Goal: Transaction & Acquisition: Purchase product/service

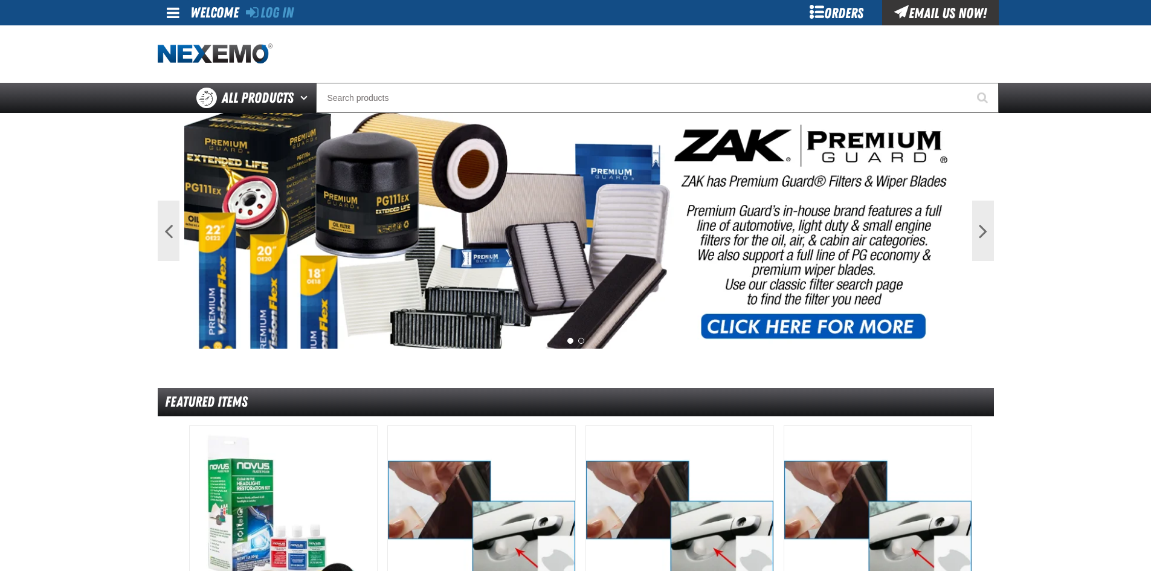
click at [859, 14] on div "Orders" at bounding box center [837, 12] width 91 height 25
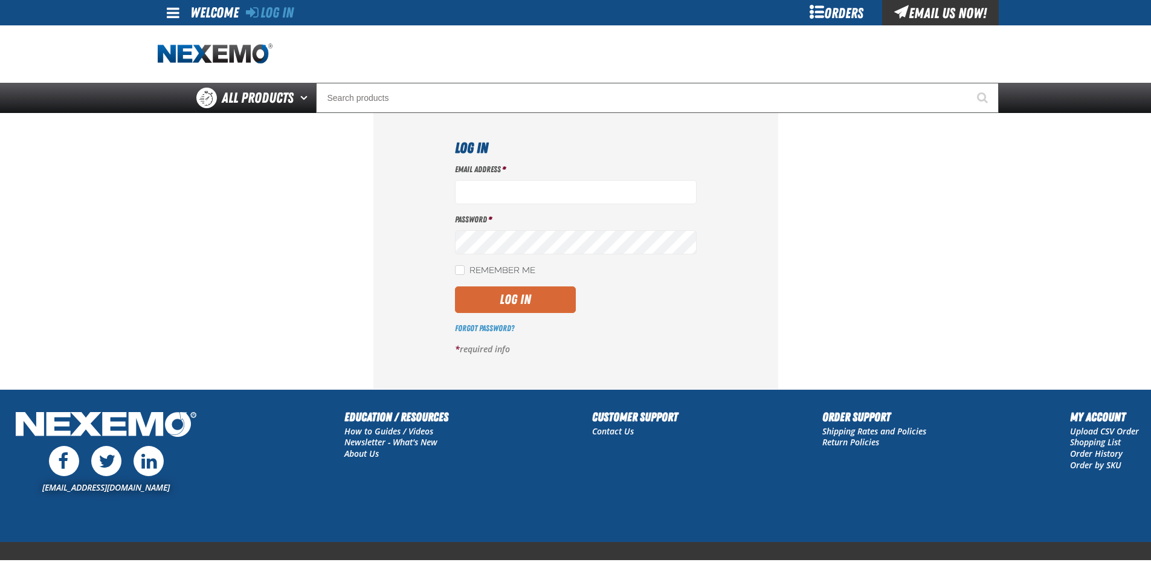
type input "[EMAIL_ADDRESS][DOMAIN_NAME]"
click at [525, 296] on button "Log In" at bounding box center [515, 299] width 121 height 27
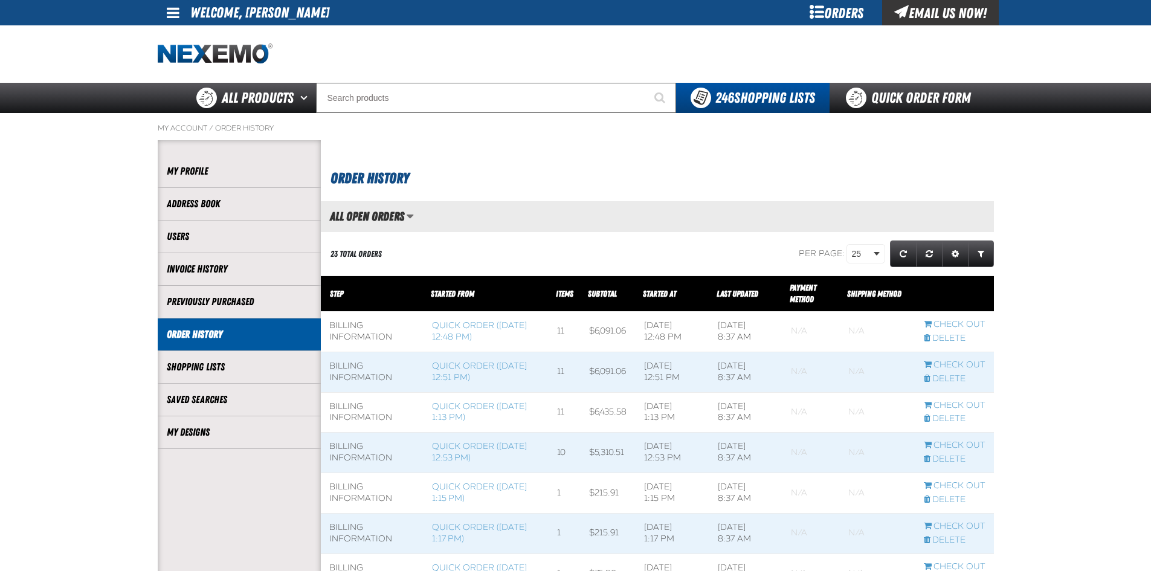
scroll to position [1, 1]
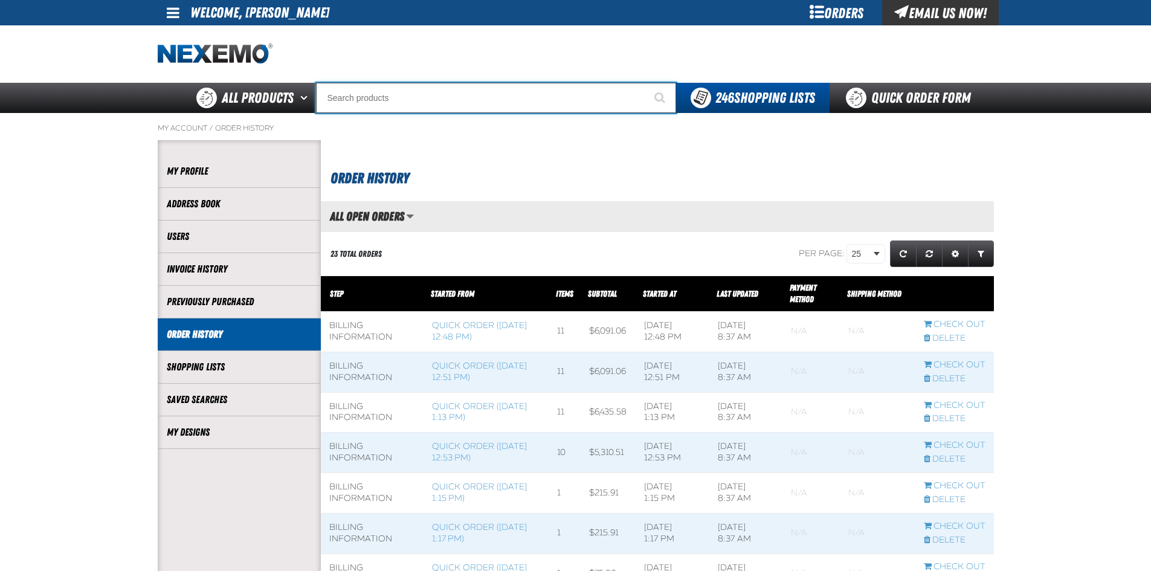
click at [409, 89] on input "Search" at bounding box center [496, 98] width 360 height 30
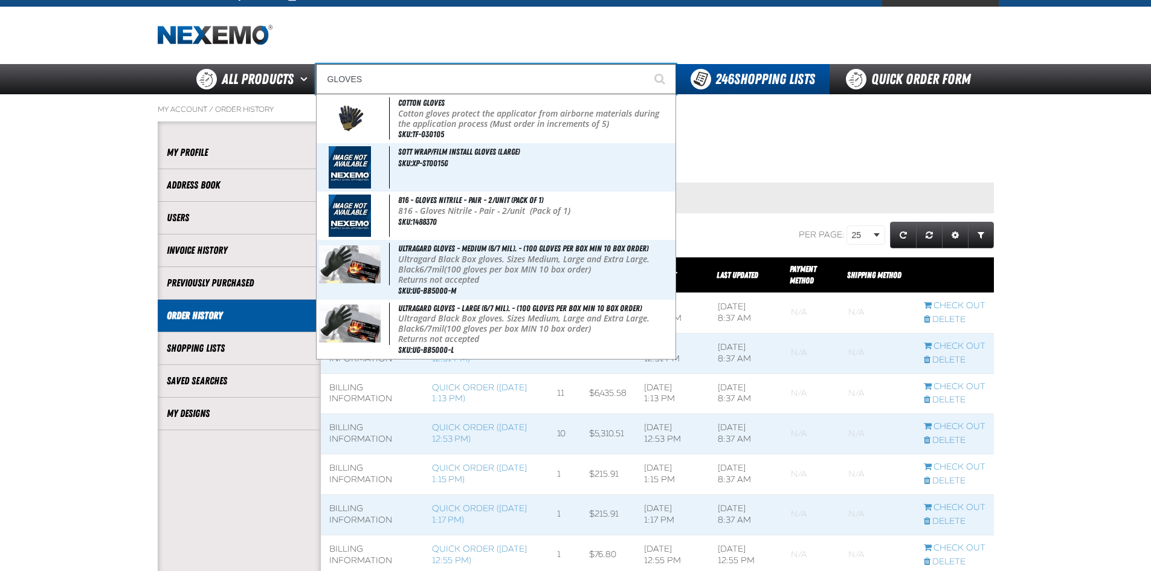
scroll to position [0, 0]
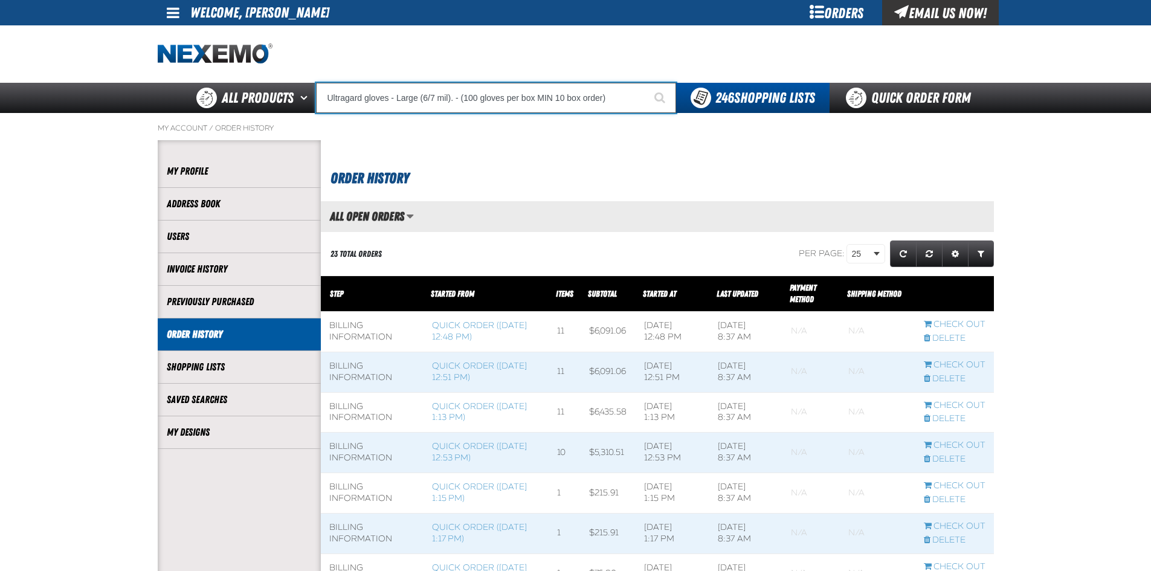
click at [623, 96] on input "Ultragard gloves - Large (6/7 mil). - (100 gloves per box MIN 10 box order)" at bounding box center [496, 98] width 360 height 30
drag, startPoint x: 553, startPoint y: 97, endPoint x: 284, endPoint y: 73, distance: 270.0
click at [284, 73] on div "Staging Site 5.1 Upgrade Site My Account My Account Support Ticket Support Tick…" at bounding box center [575, 56] width 1151 height 113
type input "G box order)"
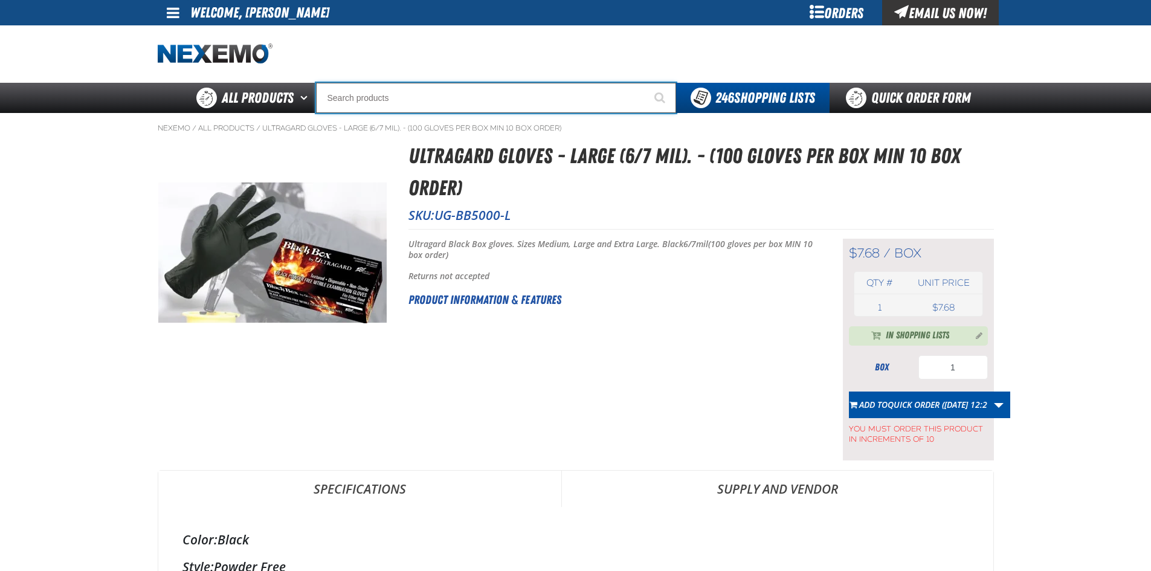
click at [369, 100] on input "Search" at bounding box center [496, 98] width 360 height 30
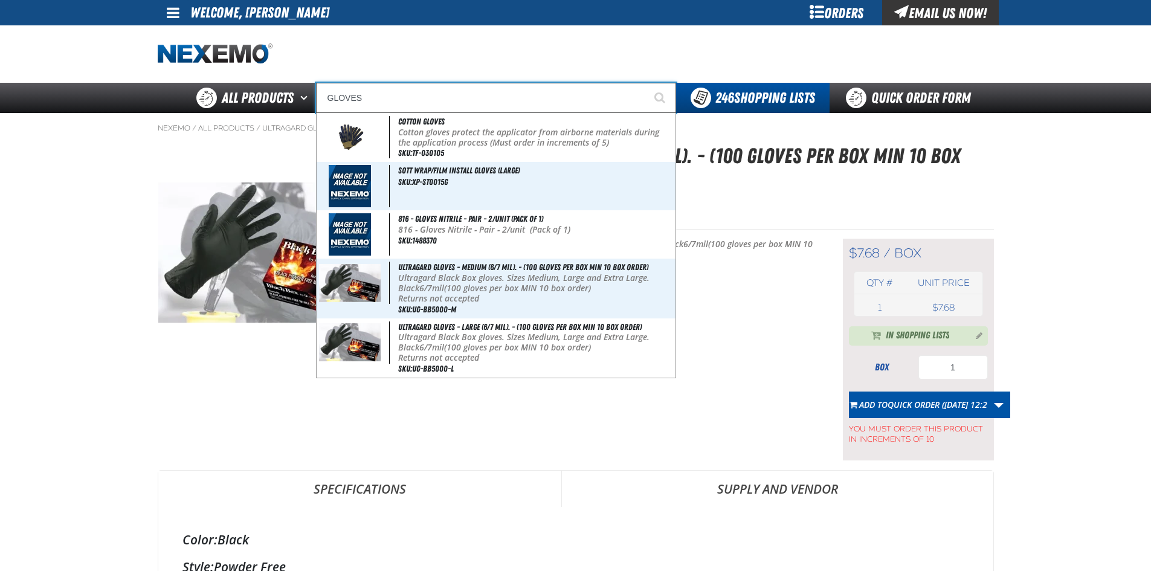
type input "GLOVES"
click at [646, 83] on button "Start Searching" at bounding box center [661, 98] width 30 height 30
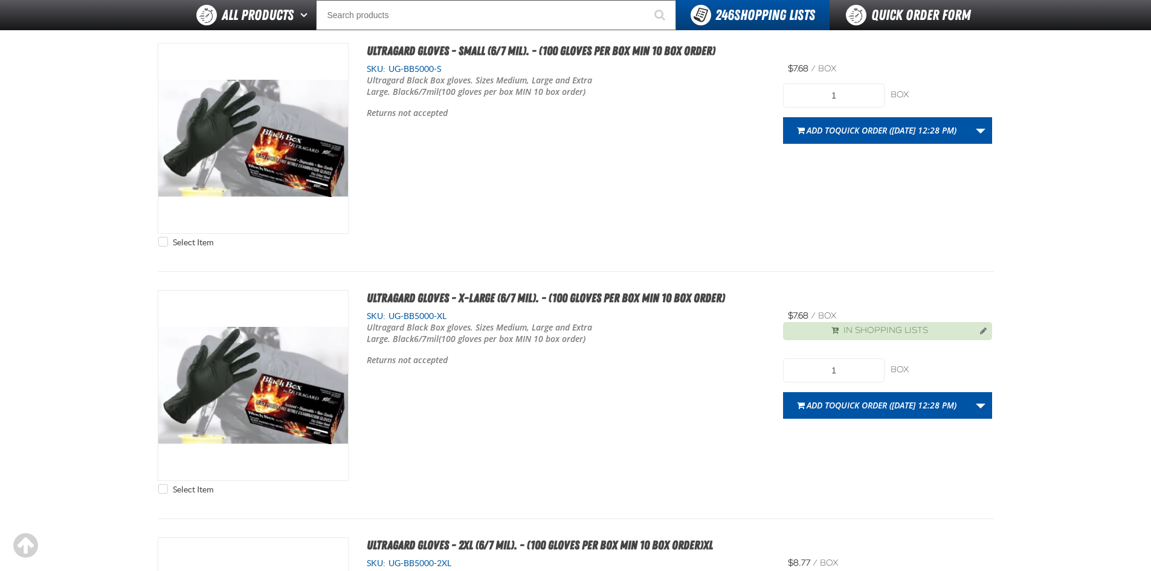
scroll to position [1752, 0]
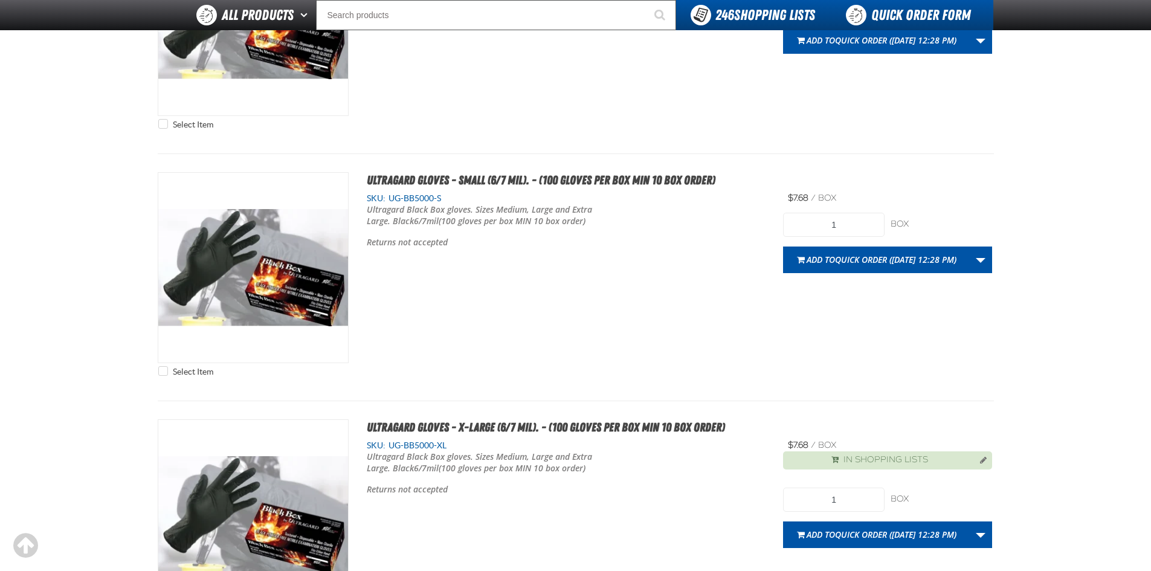
click at [911, 7] on link "Quick Order Form" at bounding box center [912, 15] width 164 height 30
click at [911, 10] on link "Quick Order Form" at bounding box center [912, 15] width 164 height 30
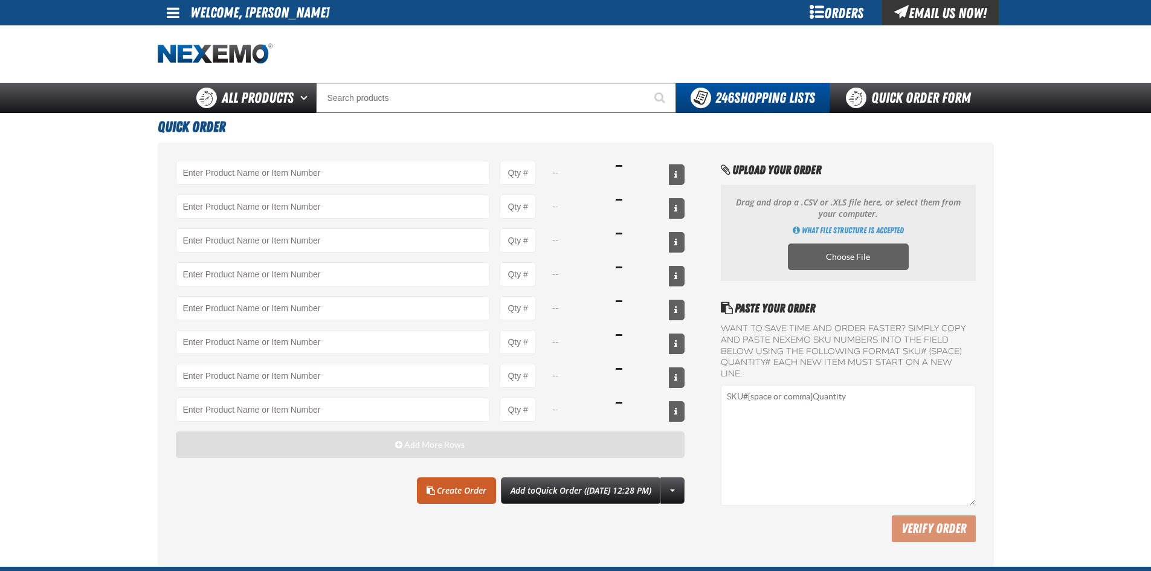
click at [415, 450] on button "Add More Rows" at bounding box center [430, 444] width 509 height 27
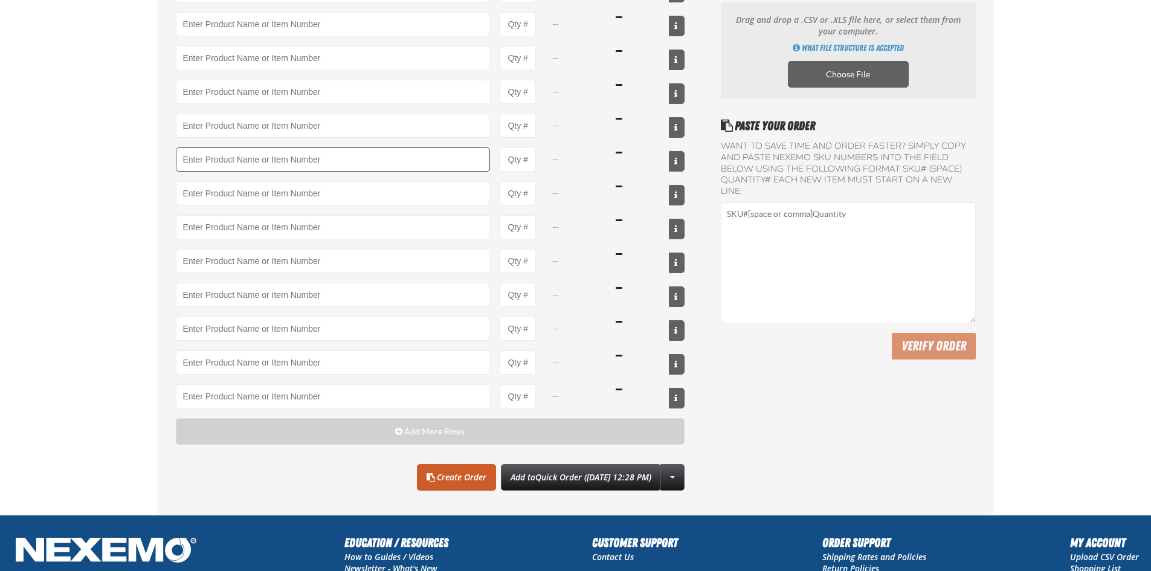
scroll to position [60, 0]
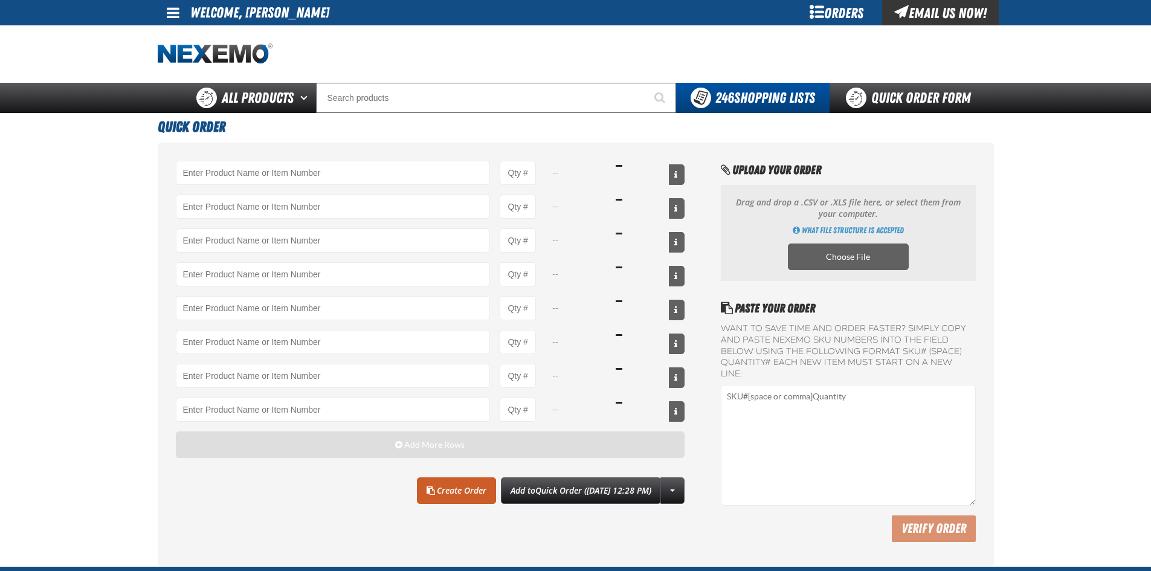
click at [407, 444] on span "Add More Rows" at bounding box center [434, 445] width 60 height 10
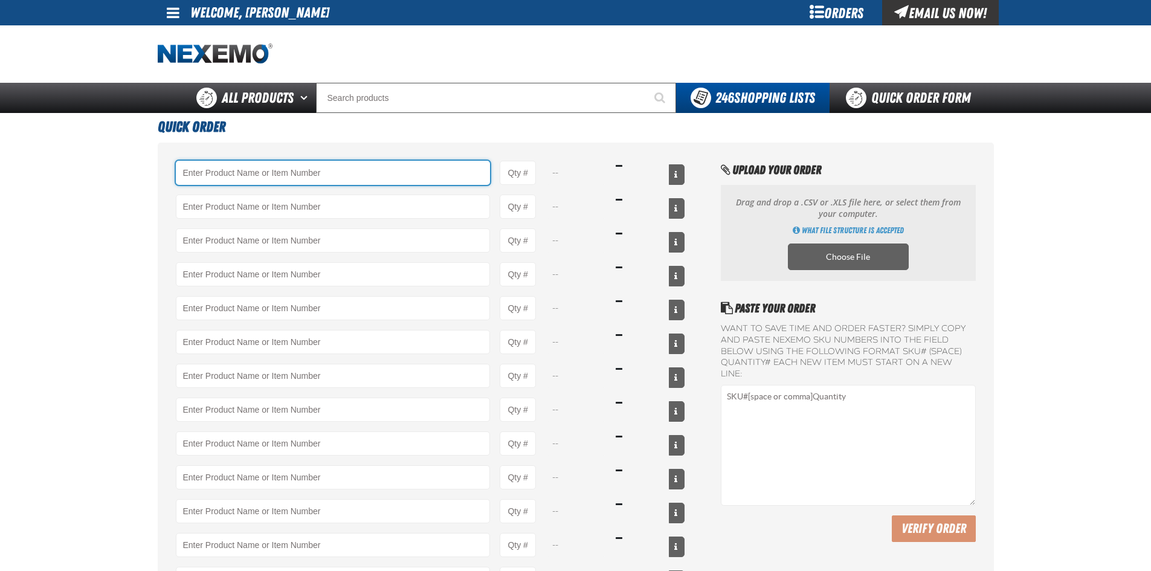
click at [234, 178] on input "Product" at bounding box center [333, 173] width 315 height 24
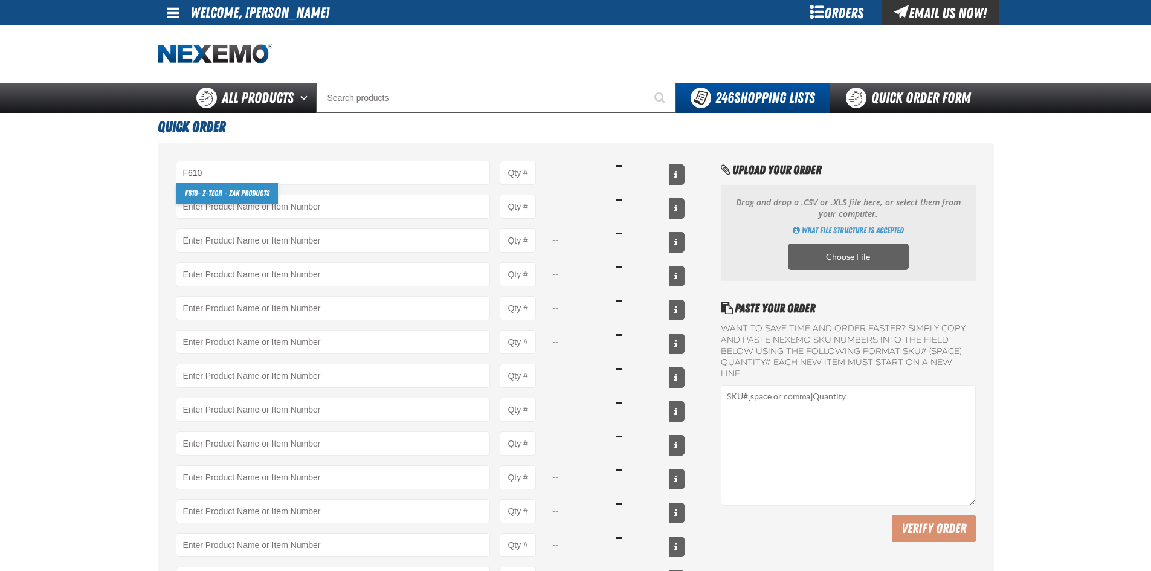
click at [544, 173] on div "F610 F610 - Z-Tech - ZAK Products --" at bounding box center [430, 173] width 509 height 24
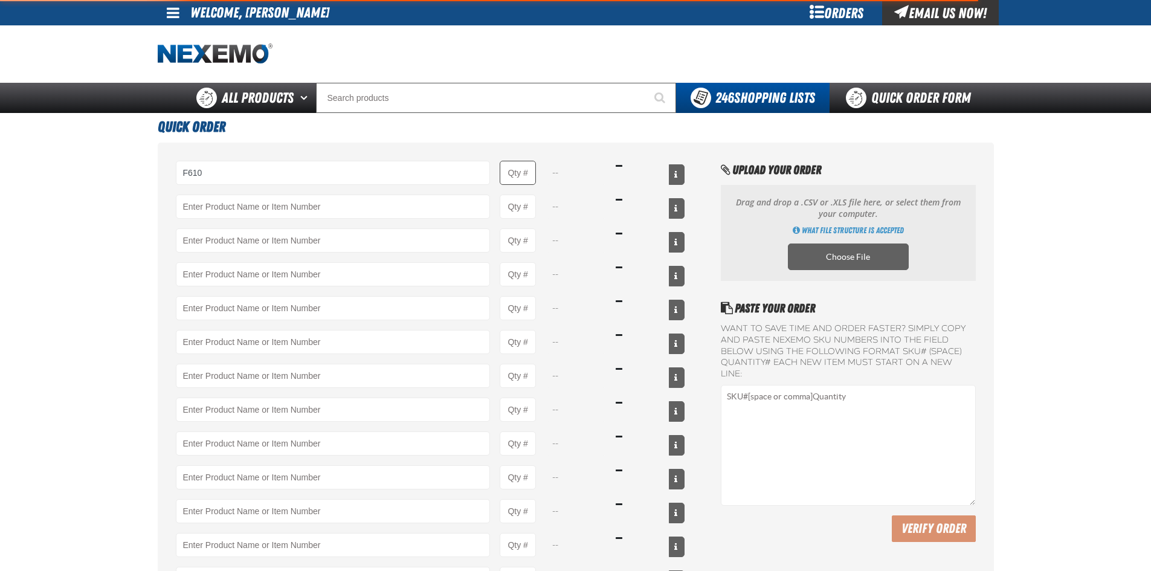
type input "F610 - Z-Tech - ZAK Products"
type input "1"
select select "bottle"
click at [531, 173] on input "1" at bounding box center [518, 173] width 36 height 24
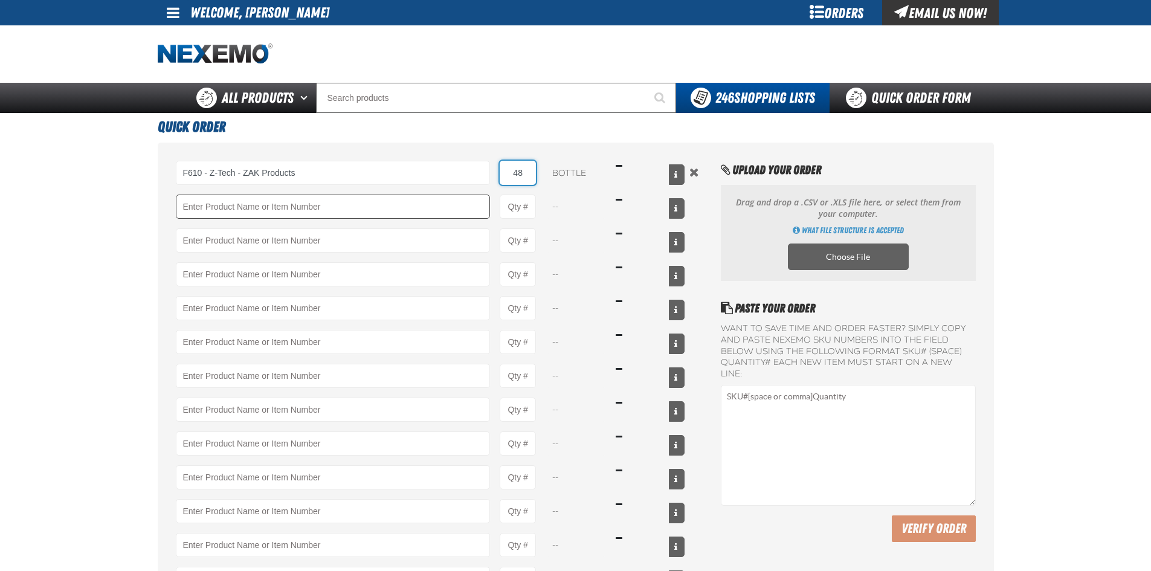
type input "48"
click at [423, 217] on input "Product" at bounding box center [333, 207] width 315 height 24
click at [522, 207] on input "Product Quantity" at bounding box center [518, 207] width 36 height 24
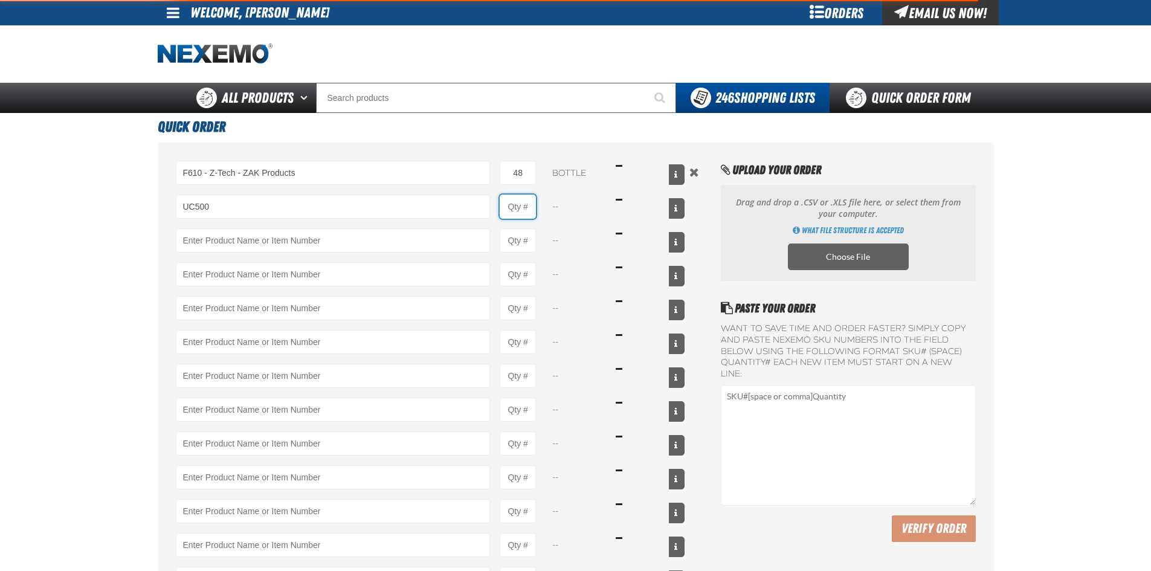
type input "UC500 - Performance Used Car Kit - ZAK Products"
type input "1"
select select "kit"
click at [528, 202] on input "1" at bounding box center [518, 207] width 36 height 24
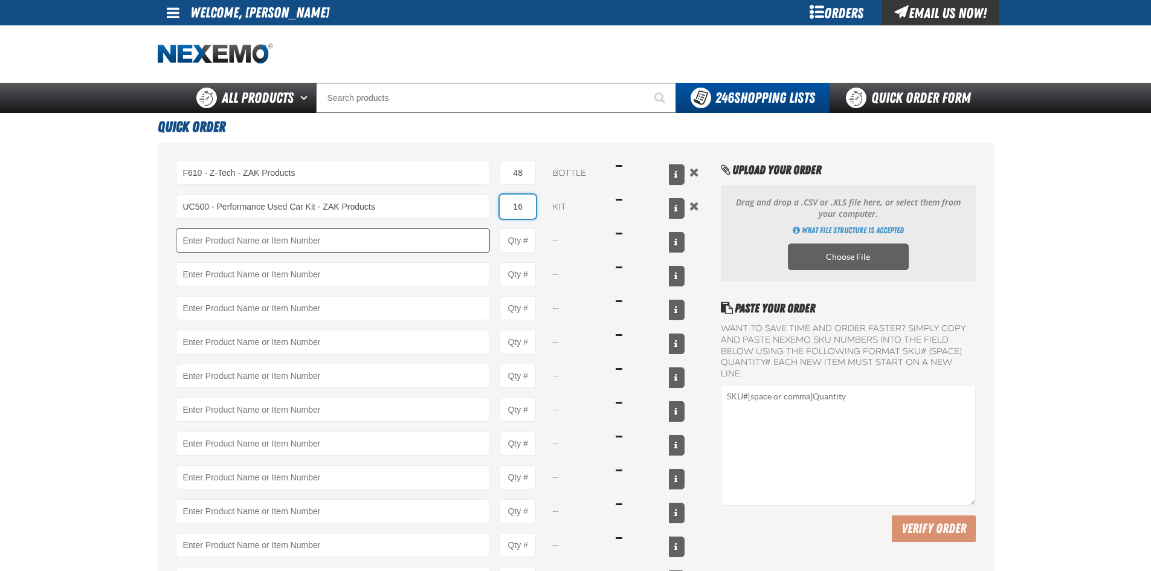
type input "16"
click at [444, 236] on input "Product" at bounding box center [333, 240] width 315 height 24
click at [525, 241] on input "Product Quantity" at bounding box center [518, 240] width 36 height 24
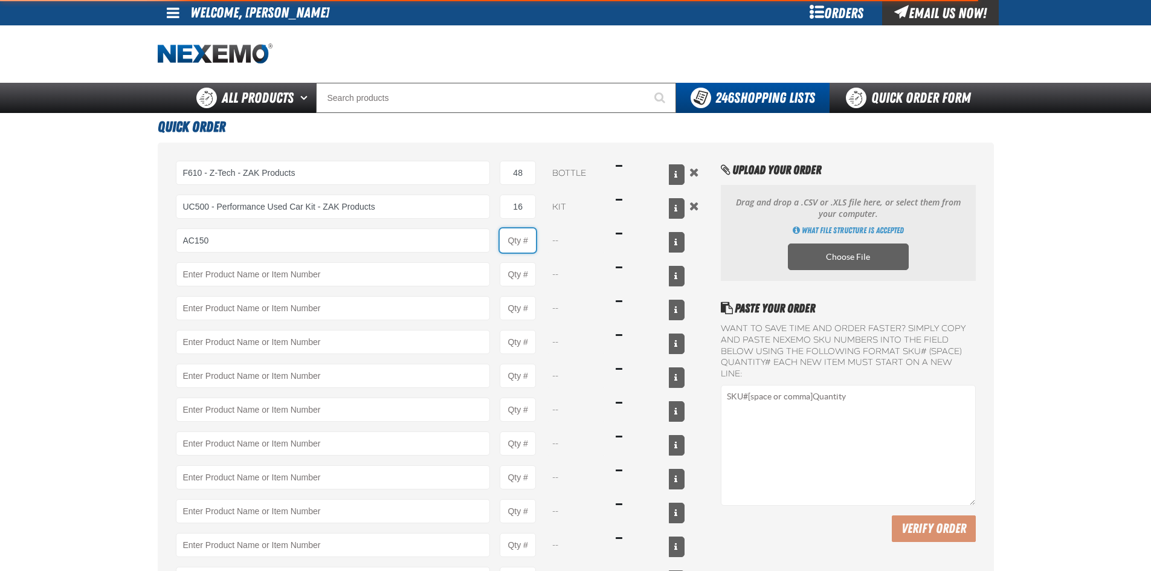
type input "AC150 - Evaporator Core Cleaner - ZAK Products"
type input "1"
select select "can"
click at [528, 241] on input "1" at bounding box center [518, 240] width 36 height 24
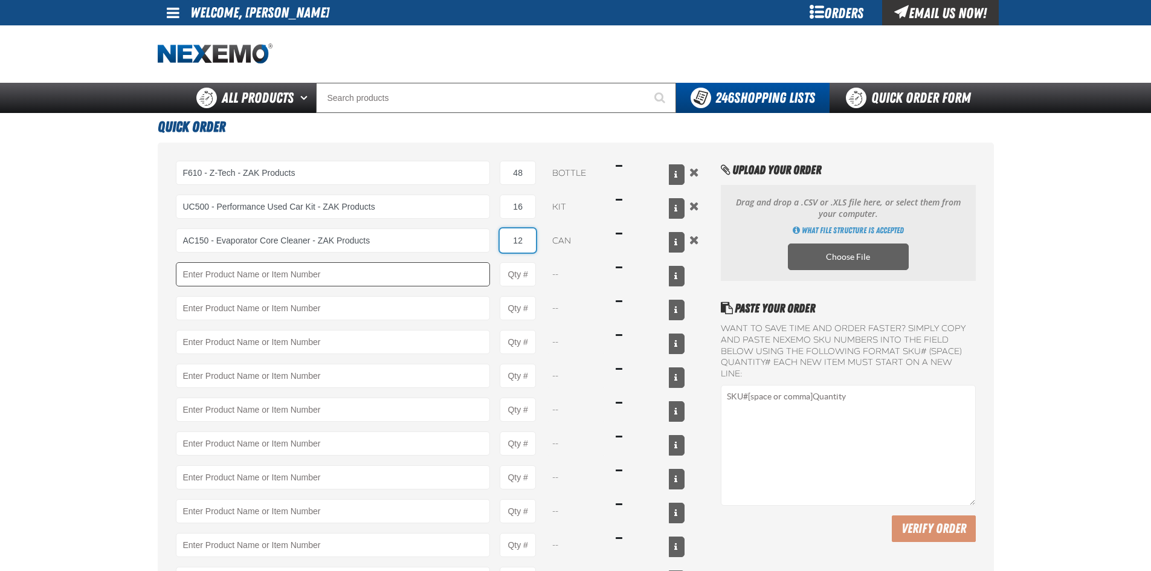
type input "12"
click at [349, 271] on input "Product" at bounding box center [333, 274] width 315 height 24
click at [532, 282] on input "Product Quantity" at bounding box center [518, 274] width 36 height 24
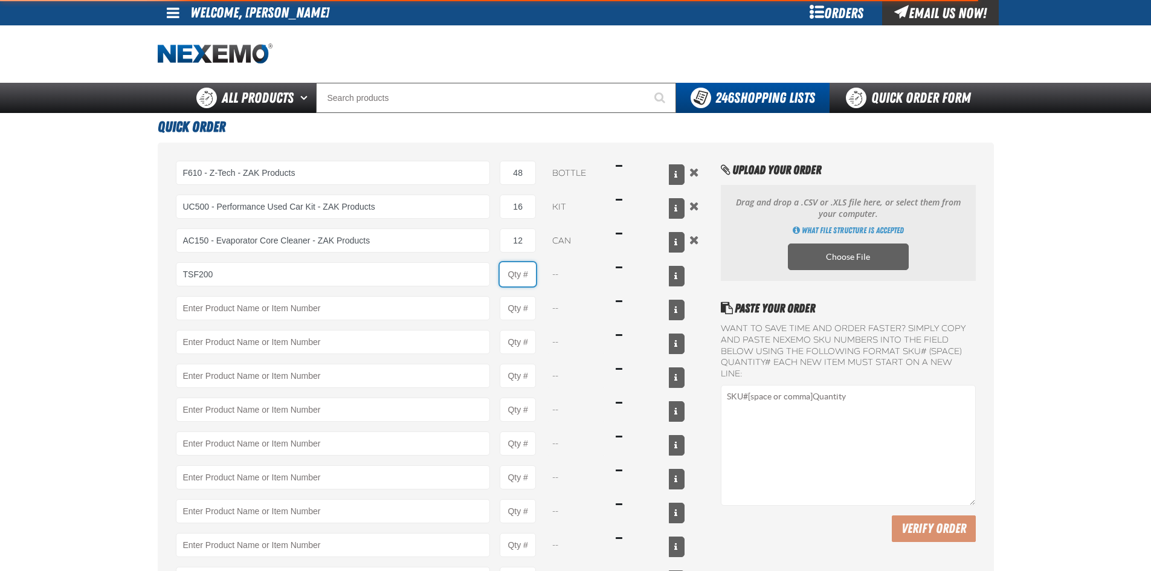
type input "TSF200 - 2-Step GDI Intake Cleaning Service"
type input "1"
select select "kit"
click at [532, 277] on input "1" at bounding box center [518, 274] width 36 height 24
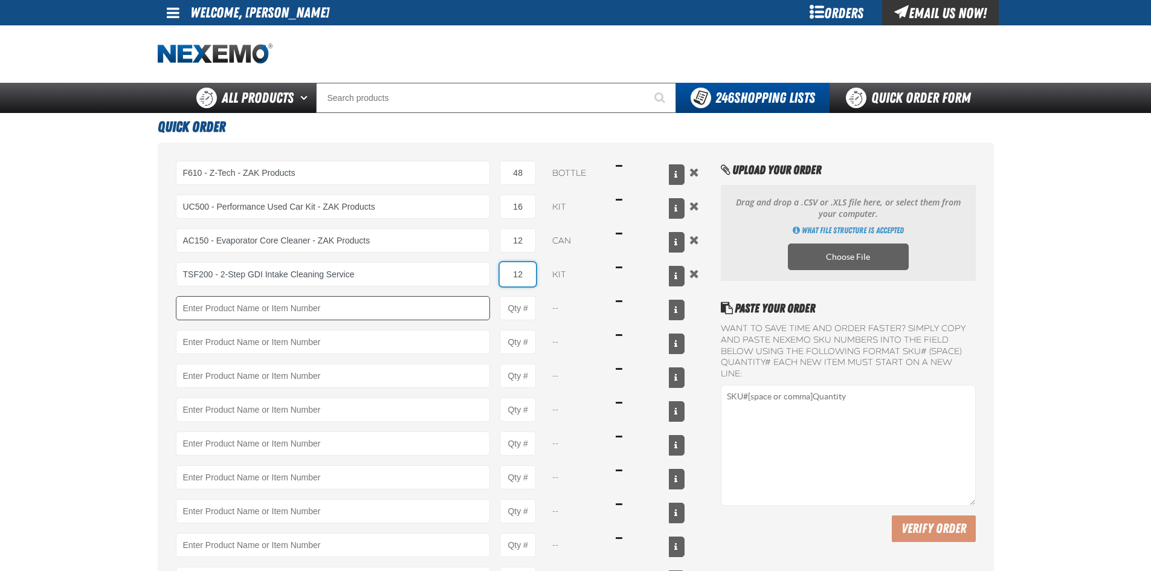
type input "12"
click at [403, 318] on input "Product" at bounding box center [333, 308] width 315 height 24
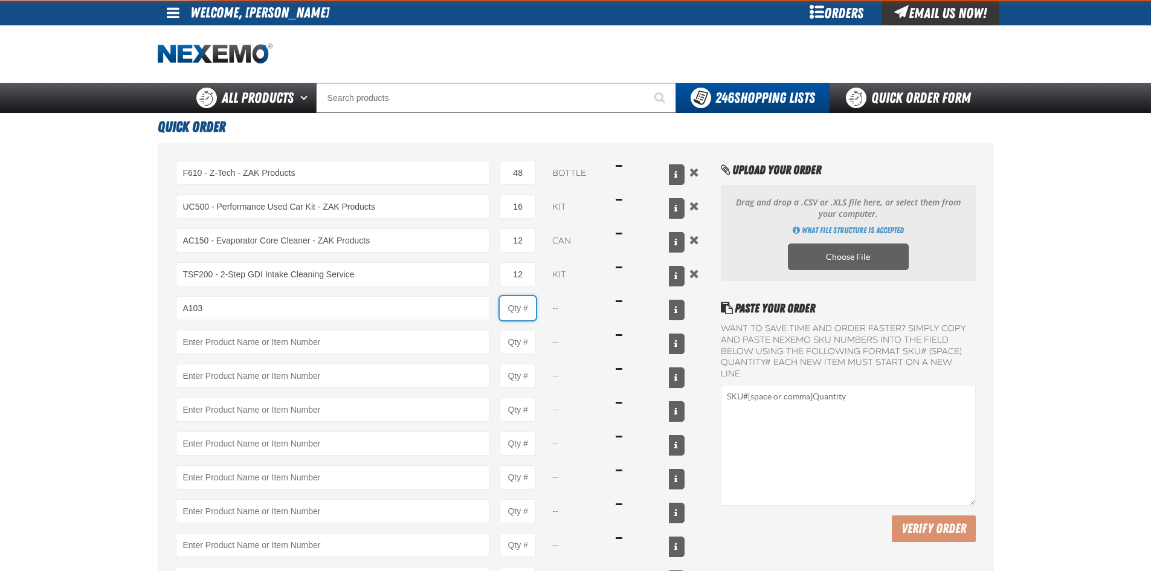
click at [525, 310] on input "Product Quantity" at bounding box center [518, 308] width 36 height 24
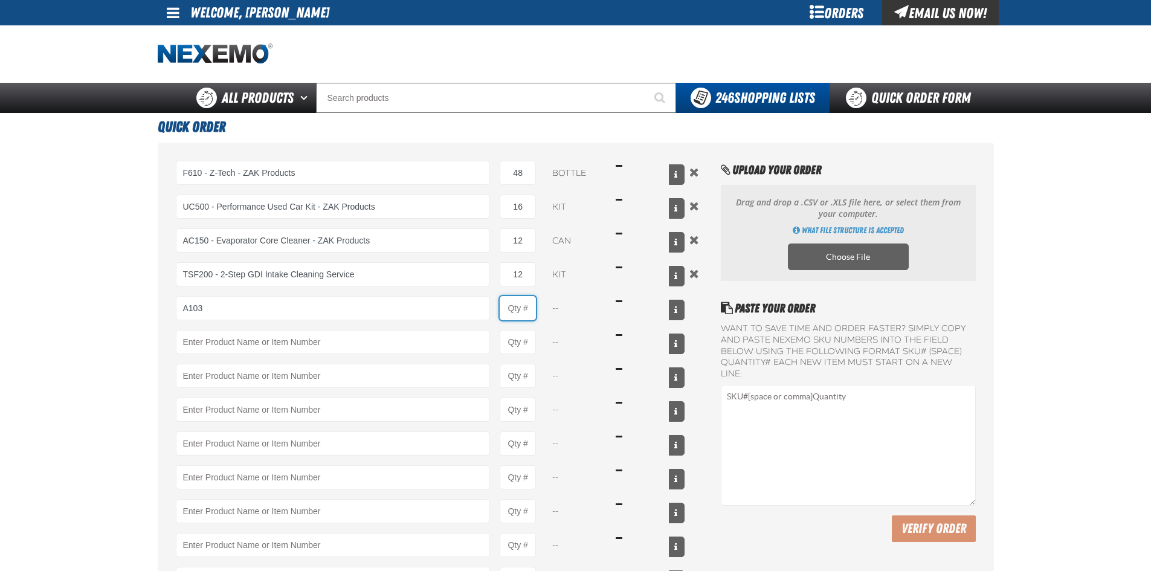
type input "A103 - Throttle Body and Intake Cleaner - ZAK Products"
type input "1"
select select "can"
click at [531, 307] on input "1" at bounding box center [518, 308] width 36 height 24
type input "24"
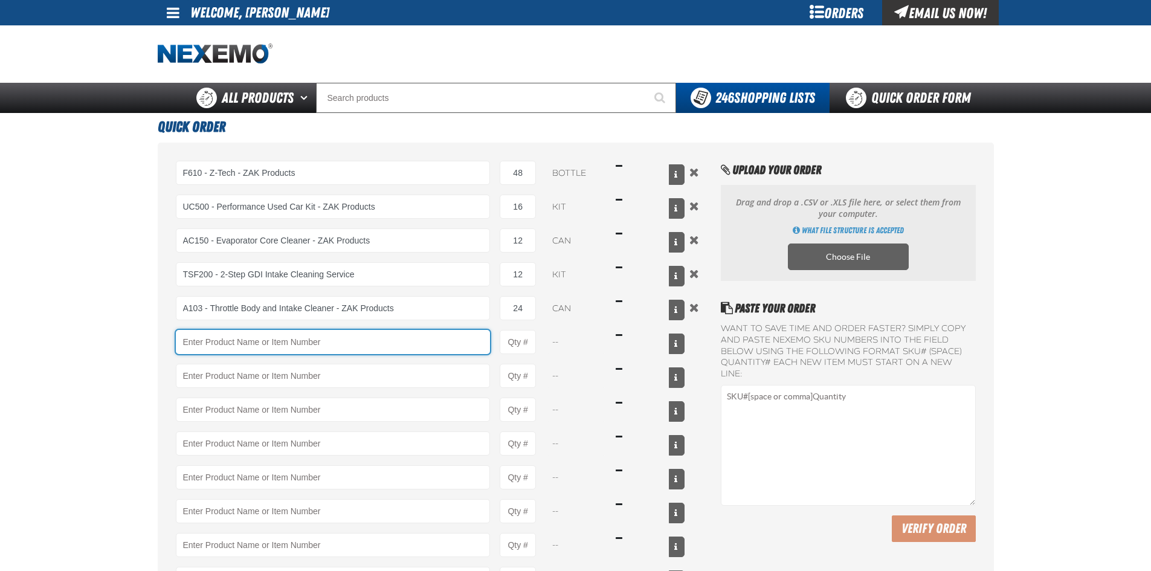
click at [436, 348] on input "Product" at bounding box center [333, 342] width 315 height 24
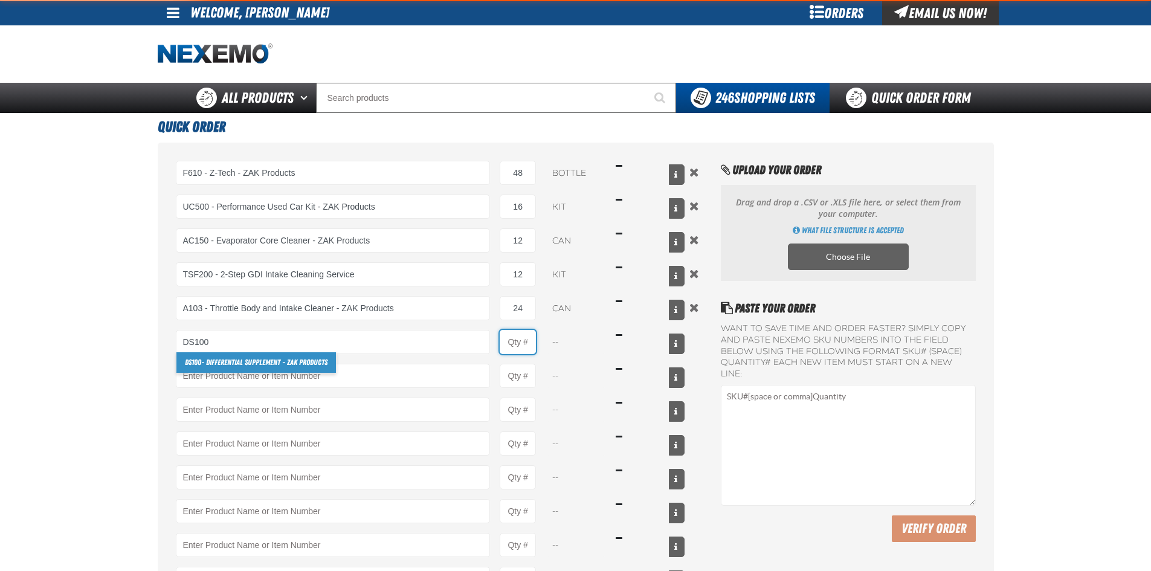
click at [532, 344] on input "Product Quantity" at bounding box center [518, 342] width 36 height 24
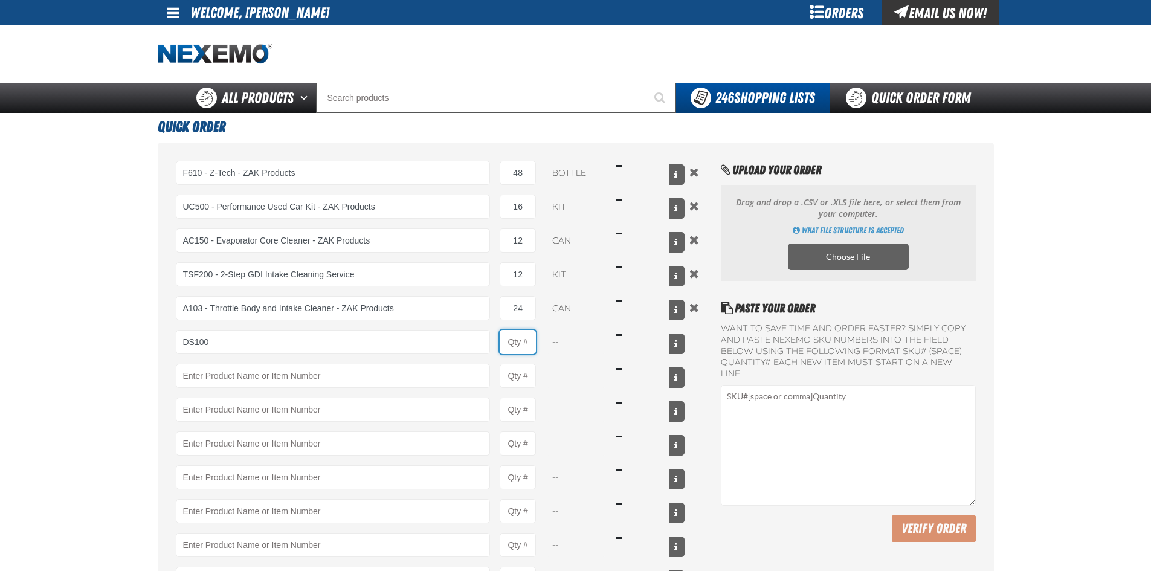
type input "DS100 - Differential Supplement - ZAK Products"
type input "1"
select select "bottle"
click at [532, 344] on input "1" at bounding box center [518, 342] width 36 height 24
type input "12"
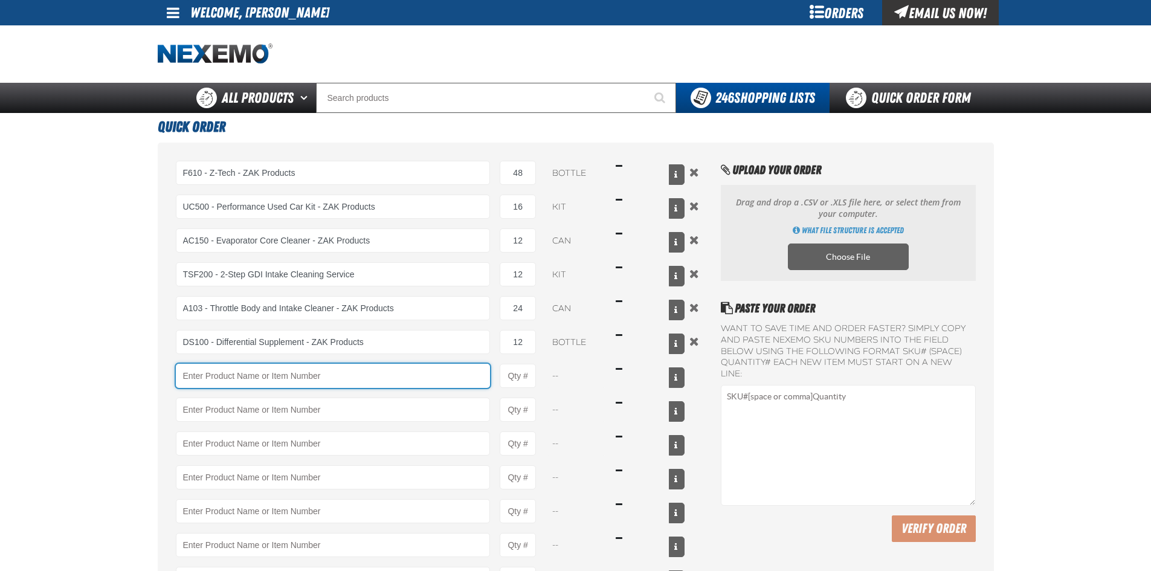
click at [399, 367] on input "Product" at bounding box center [333, 376] width 315 height 24
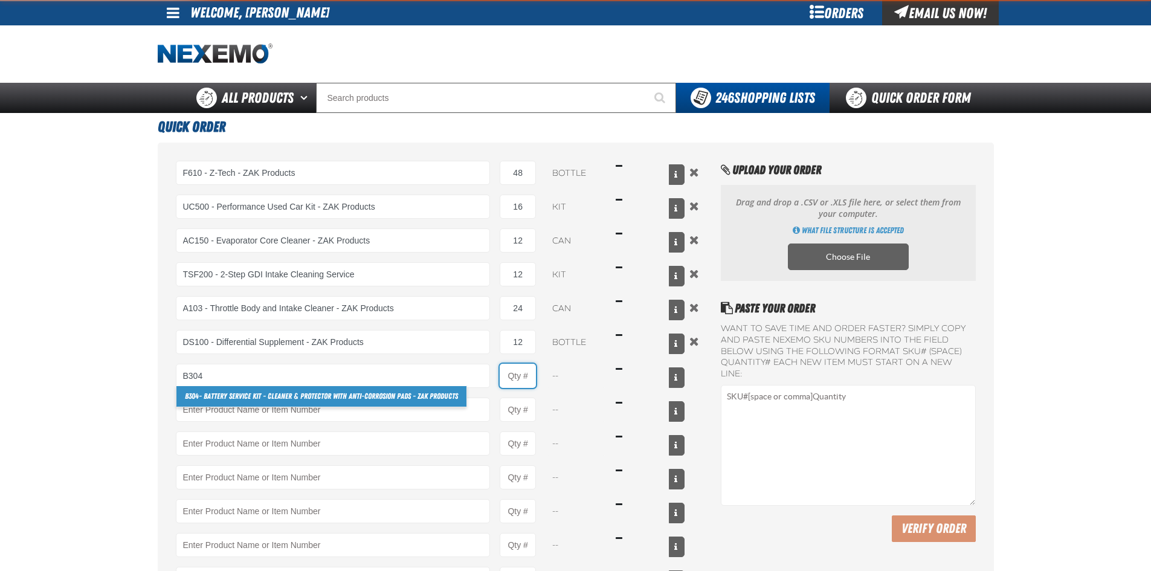
click at [515, 381] on input "Product Quantity" at bounding box center [518, 376] width 36 height 24
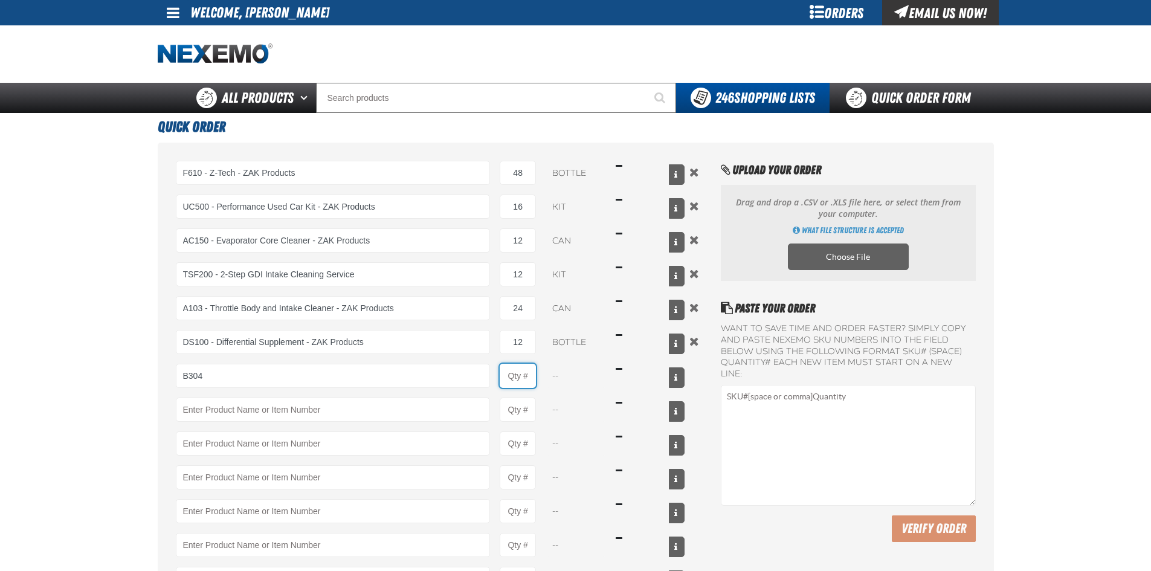
type input "B304 - Battery Service Kit - Cleaner &amp; Protector with Anti-Corrosion Pads -…"
type input "1"
select select "kit"
click at [529, 377] on input "1" at bounding box center [518, 376] width 36 height 24
type input "60"
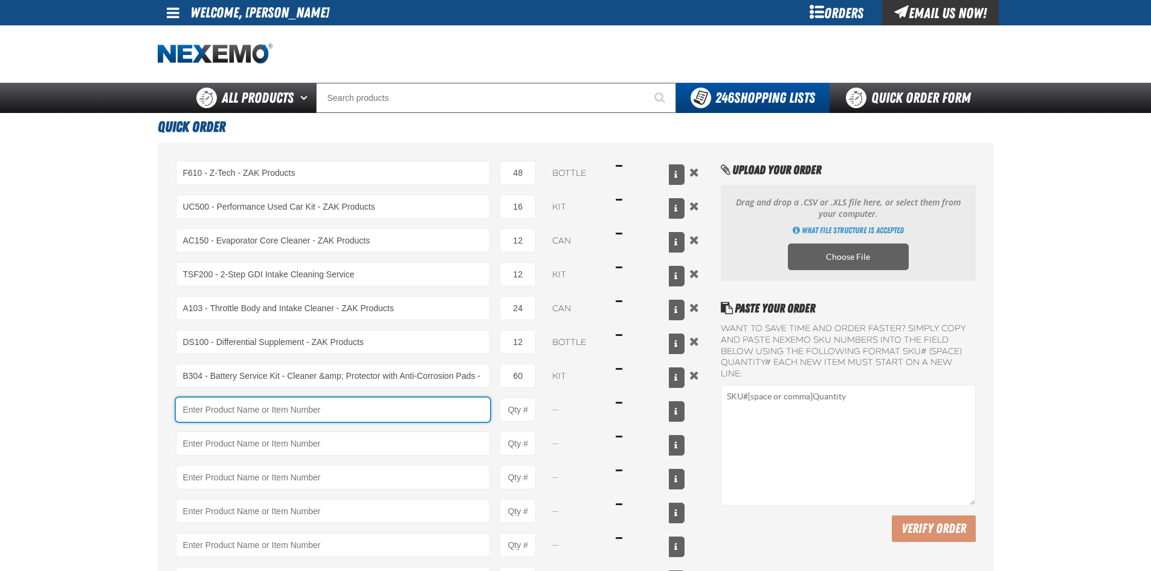
click at [283, 408] on input "Product" at bounding box center [333, 410] width 315 height 24
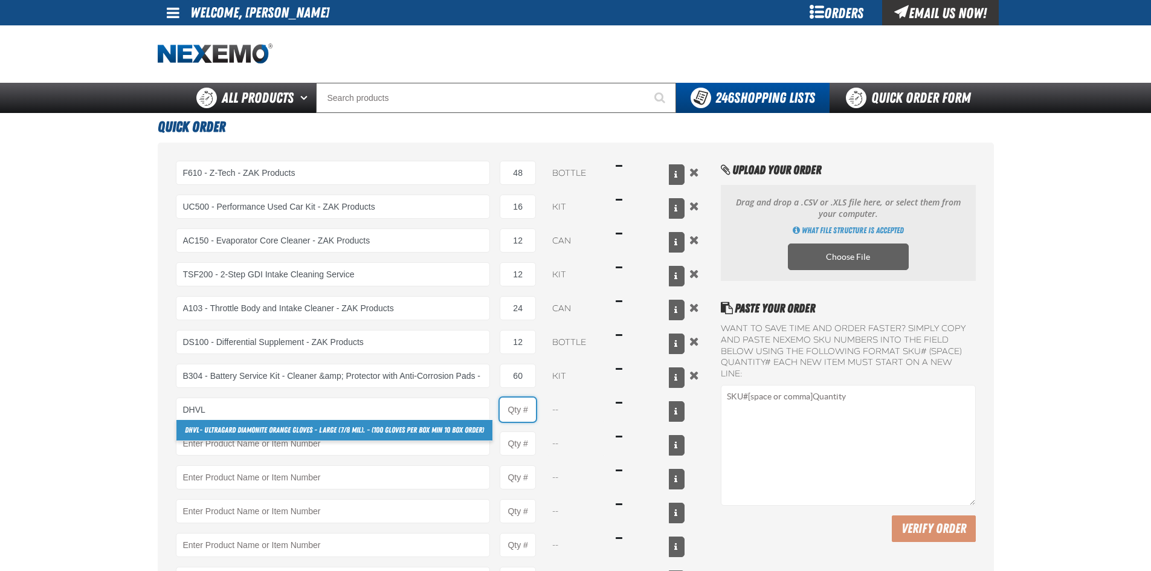
click at [530, 410] on input "Product Quantity" at bounding box center [518, 410] width 36 height 24
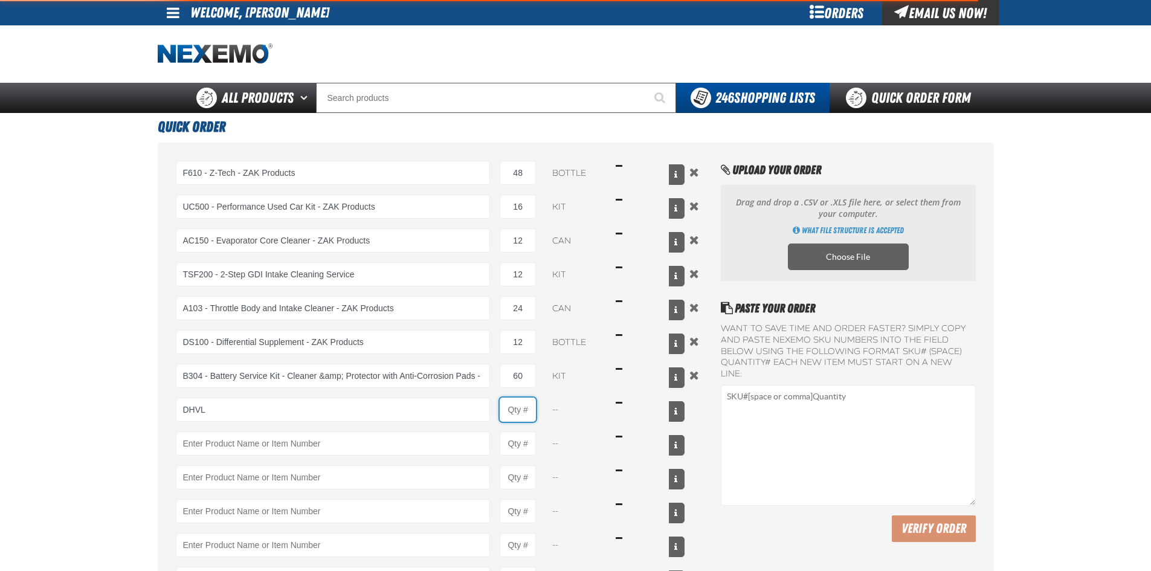
type input "DHVL - Ultragard Diamonite Orange Gloves - Large (7/8 mil). - (100 gloves per b…"
type input "1"
select select "box"
click at [532, 408] on input "1" at bounding box center [518, 410] width 36 height 24
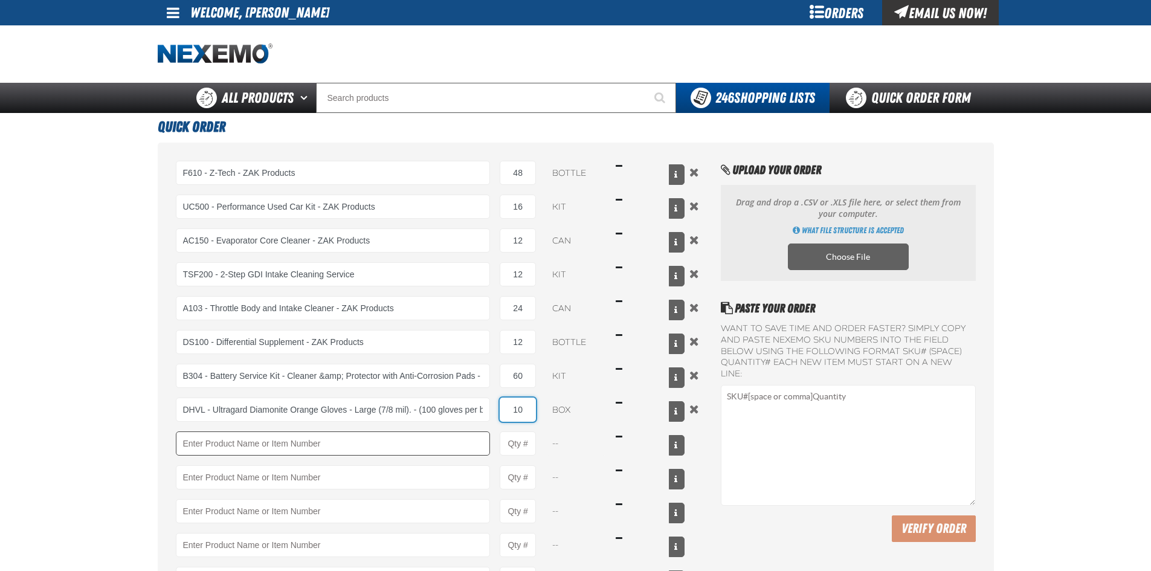
type input "10"
click at [305, 439] on input "Product" at bounding box center [333, 443] width 315 height 24
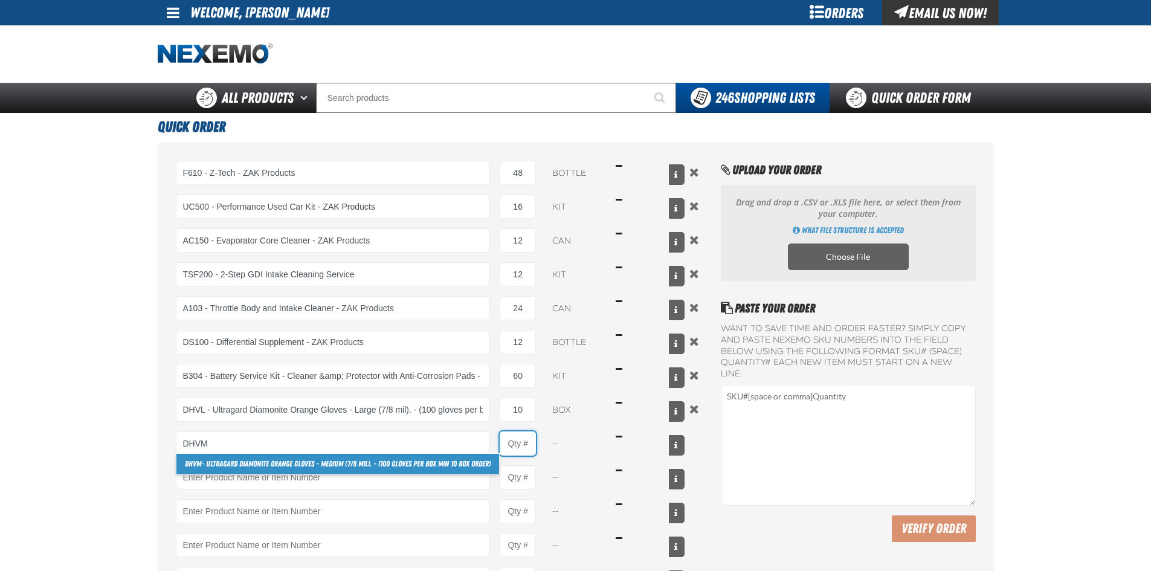
click at [526, 442] on input "Product Quantity" at bounding box center [518, 443] width 36 height 24
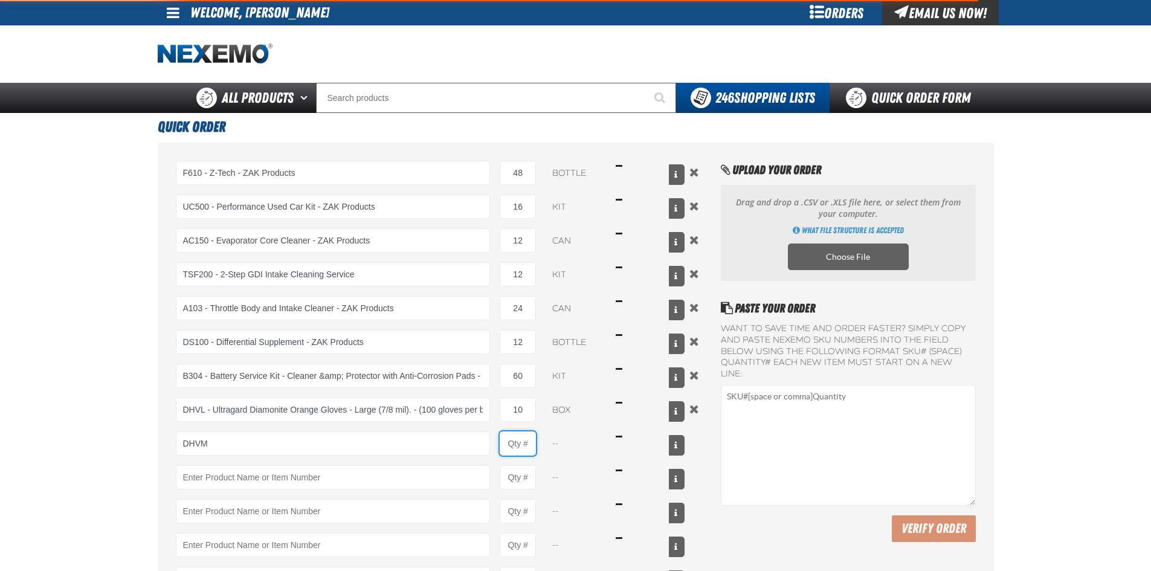
type input "DHVM - Ultragard Diamonite Orange Gloves - Medium (7/8 mil). - (100 gloves per …"
type input "1"
select select "box"
click at [530, 442] on input "1" at bounding box center [518, 443] width 36 height 24
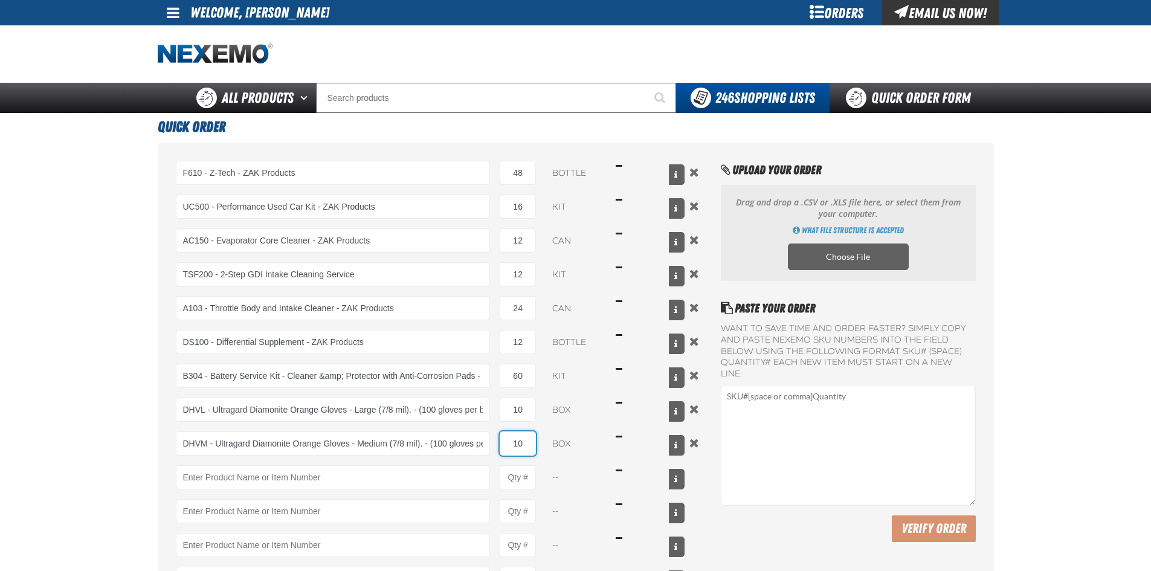
type input "10"
click at [71, 398] on main "Quick Order F610 - Z-Tech - ZAK Products F610 - Z-Tech - ZAK Products 48 bottle…" at bounding box center [575, 405] width 1151 height 584
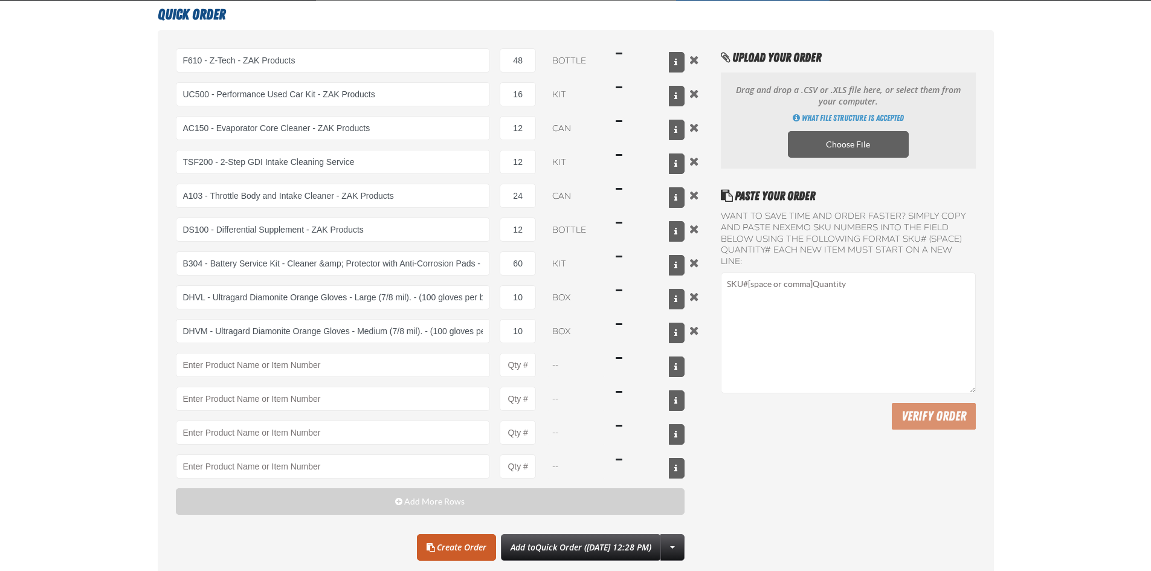
scroll to position [121, 0]
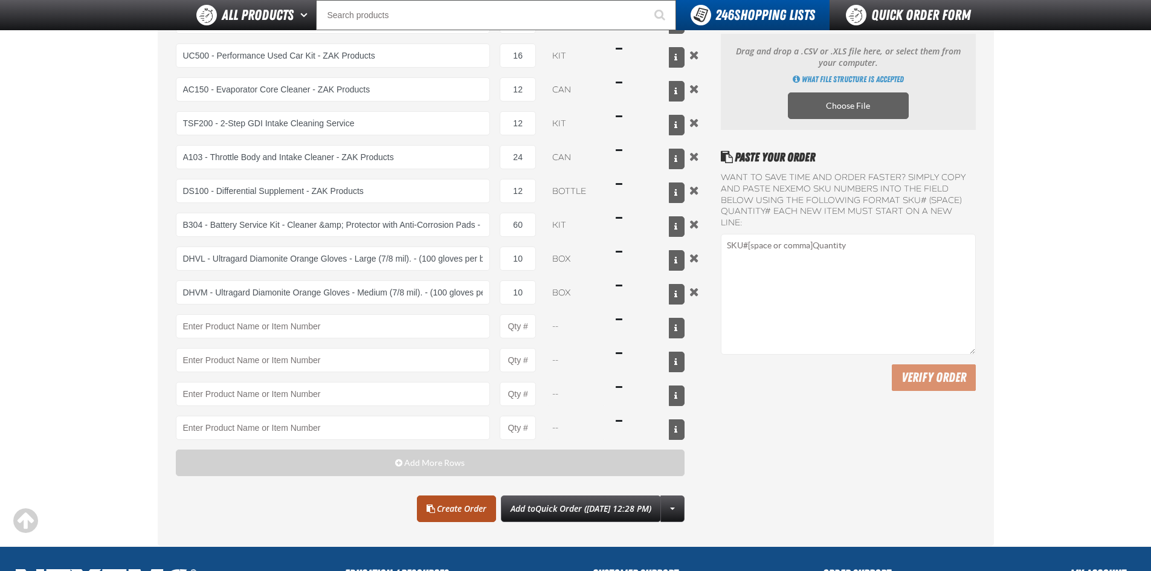
click at [444, 507] on link "Create Order" at bounding box center [456, 508] width 79 height 27
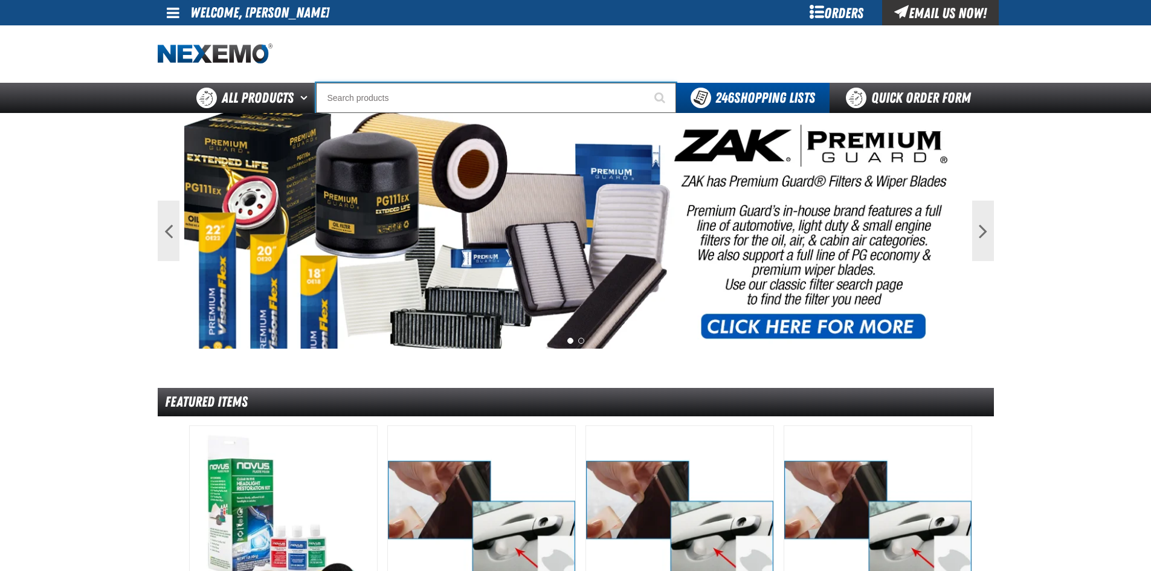
click at [486, 103] on input "Search" at bounding box center [496, 98] width 360 height 30
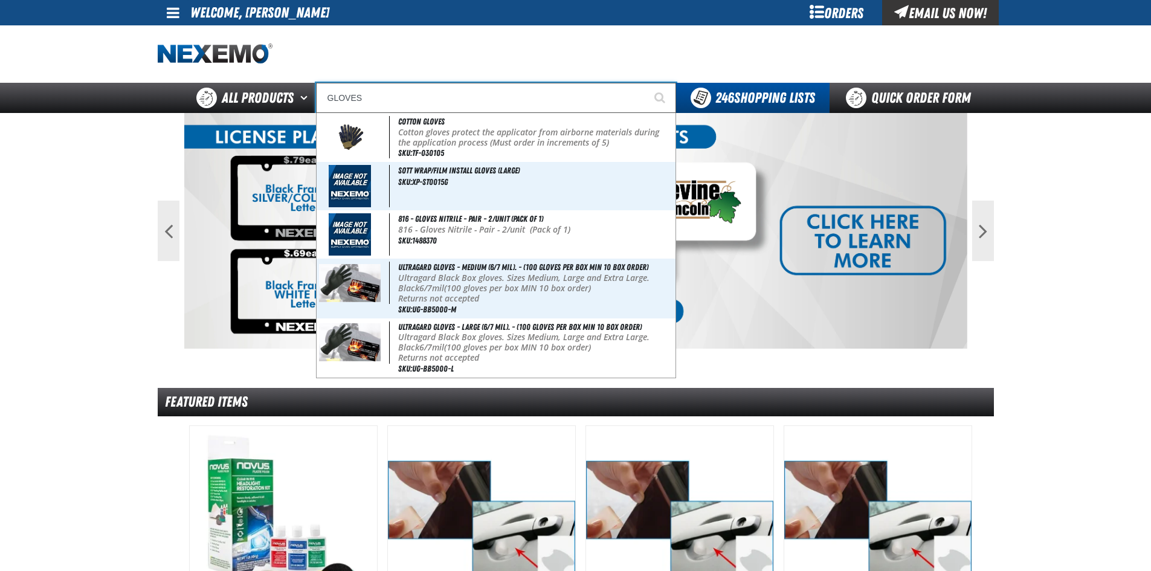
type input "GLOVES"
click at [646, 83] on button "Start Searching" at bounding box center [661, 98] width 30 height 30
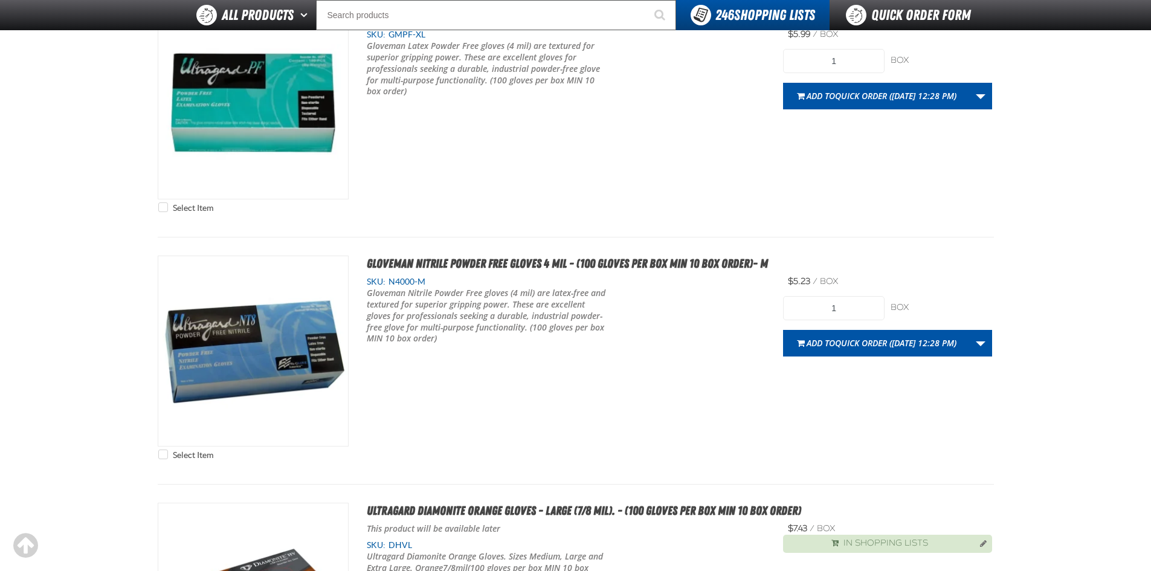
scroll to position [2780, 0]
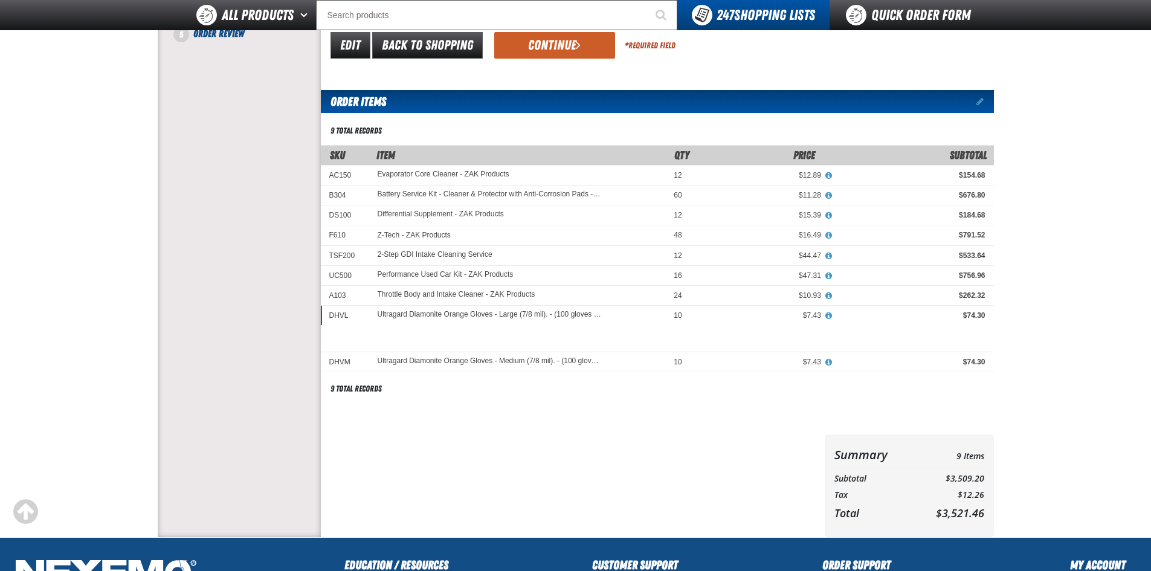
scroll to position [181, 0]
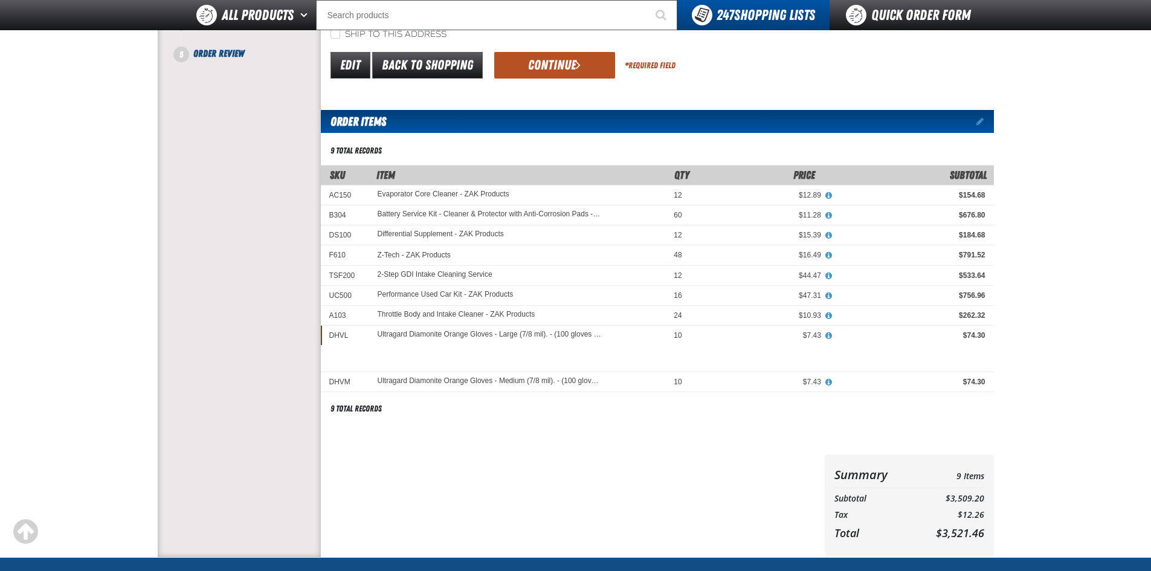
click at [550, 63] on button "Continue" at bounding box center [554, 65] width 121 height 27
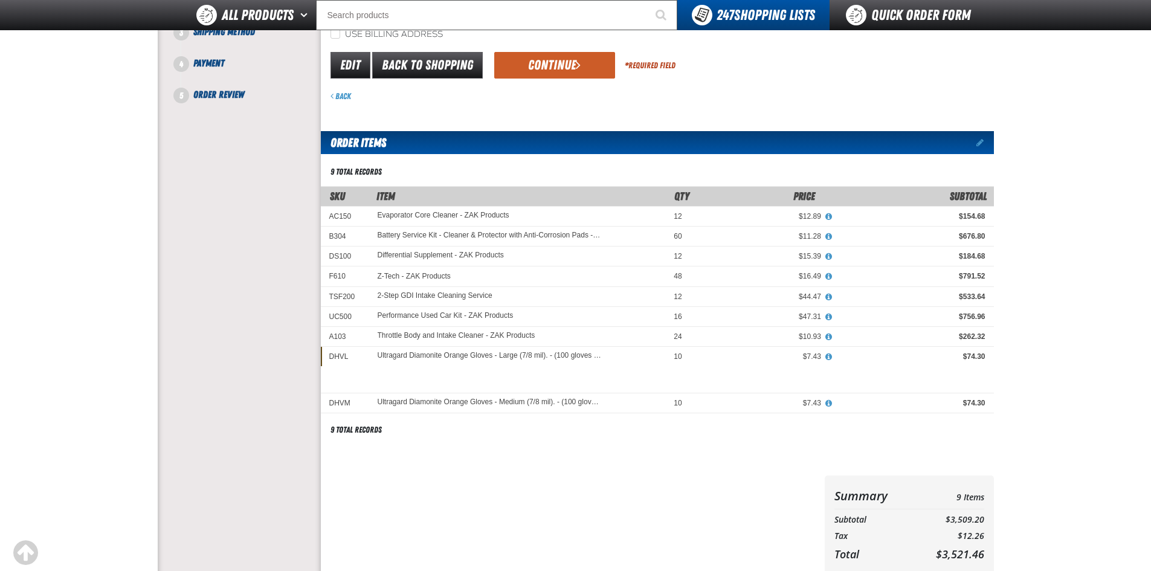
click at [553, 65] on button "Continue" at bounding box center [554, 65] width 121 height 27
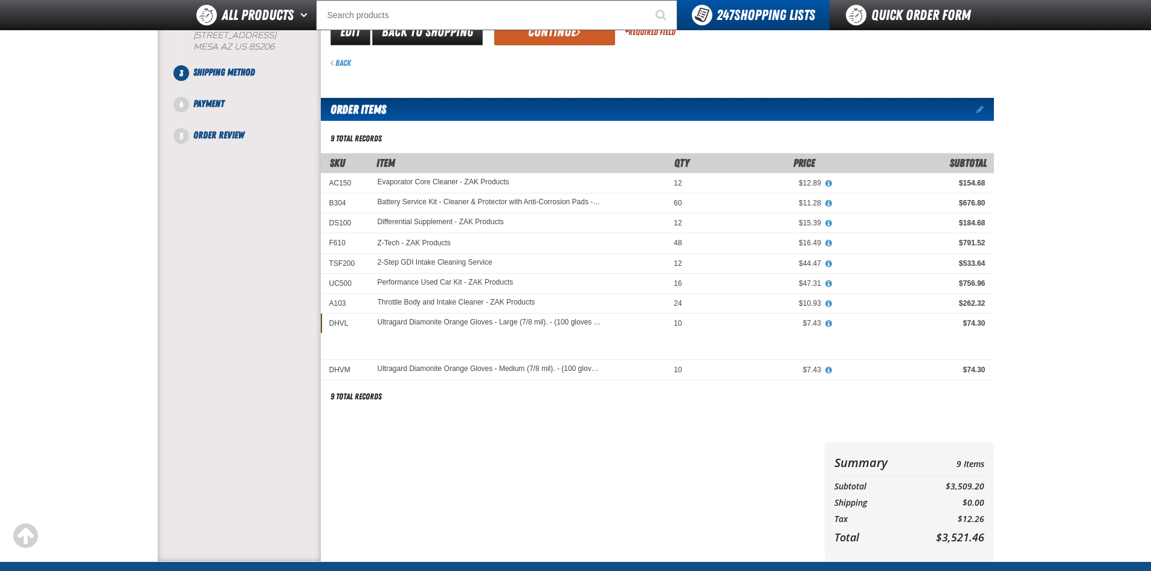
click at [554, 65] on div "Back" at bounding box center [662, 62] width 663 height 11
click at [560, 41] on button "Continue" at bounding box center [554, 32] width 121 height 27
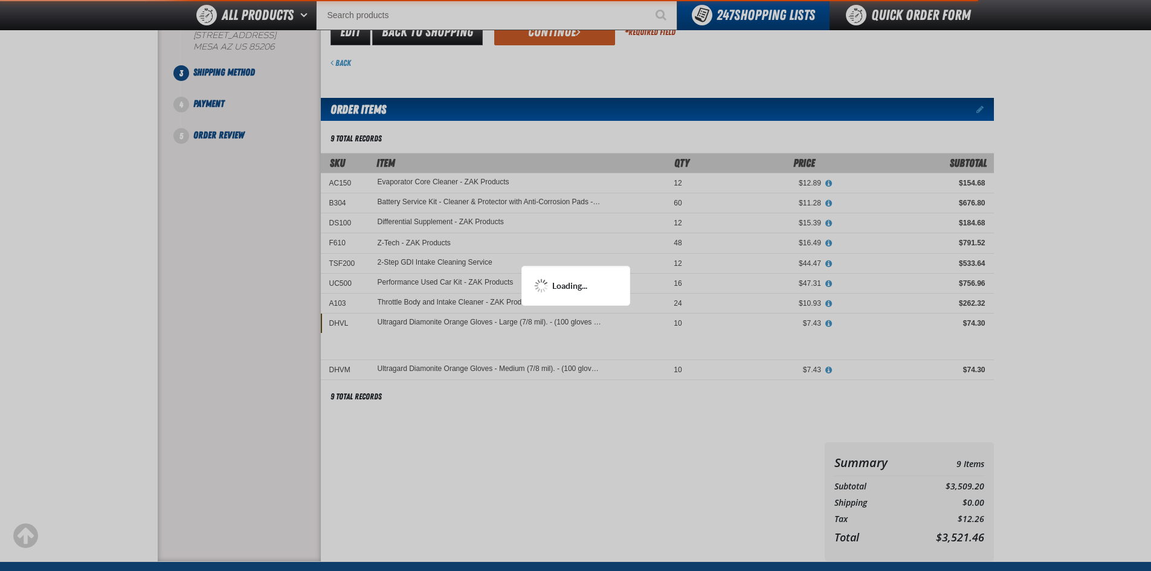
scroll to position [121, 0]
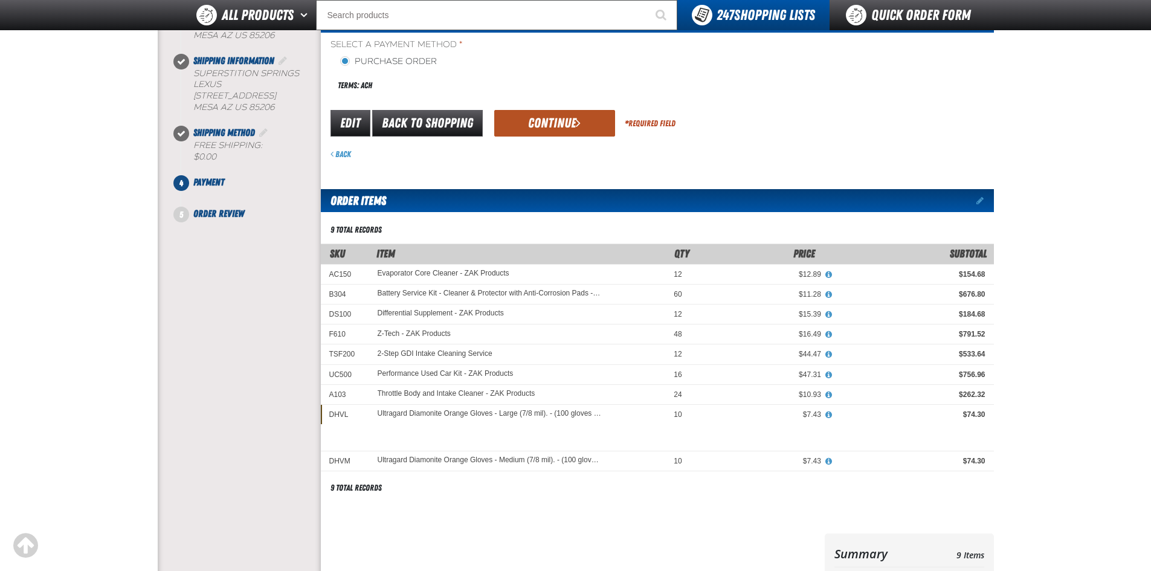
click at [542, 123] on button "Continue" at bounding box center [554, 123] width 121 height 27
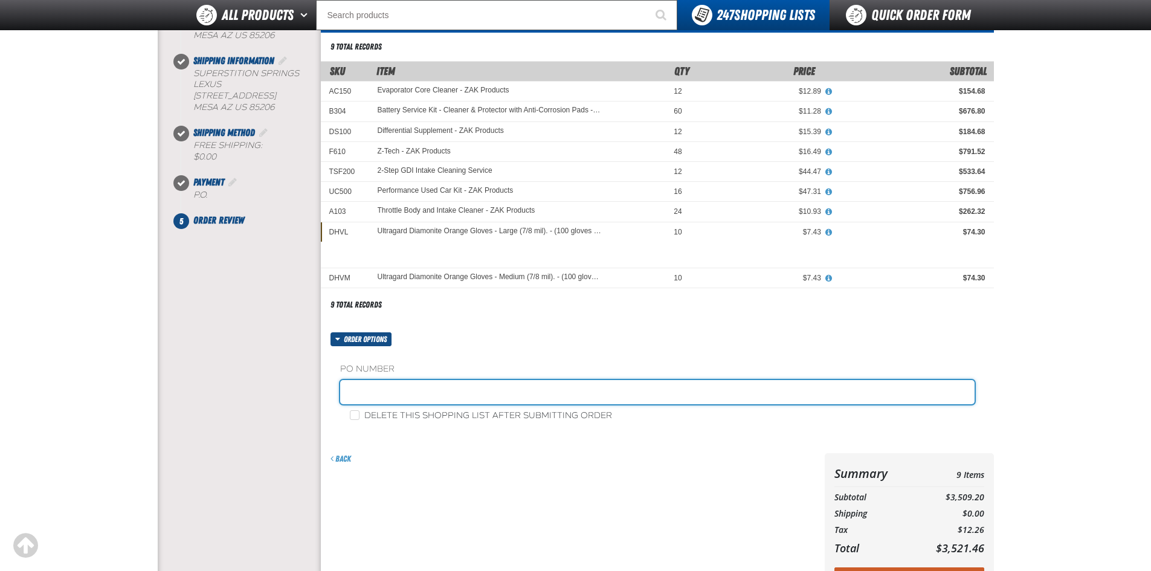
click at [373, 396] on input "text" at bounding box center [657, 392] width 634 height 24
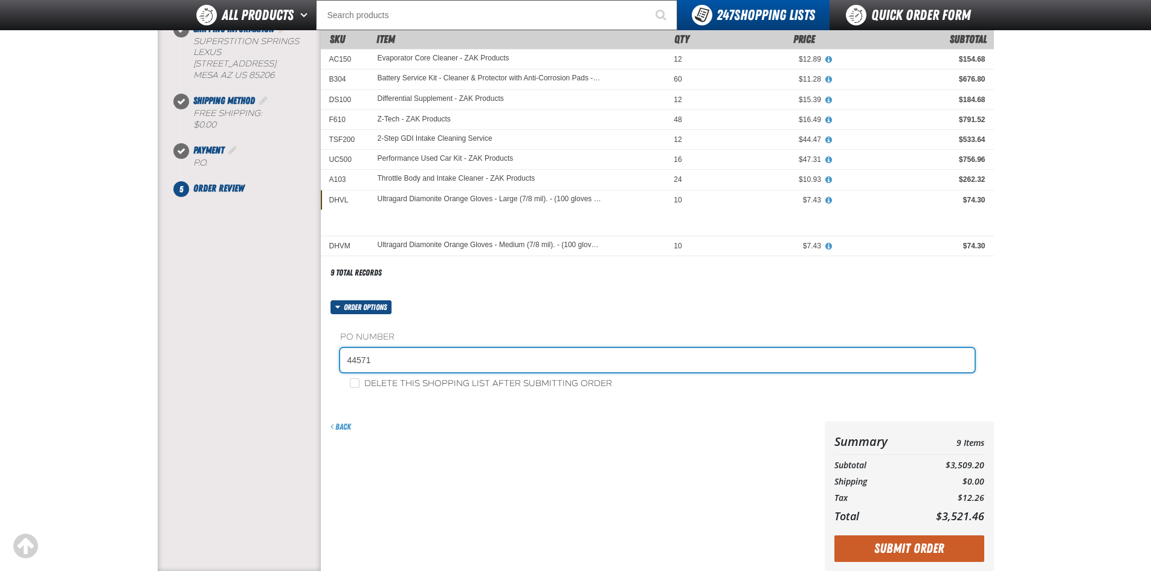
scroll to position [181, 0]
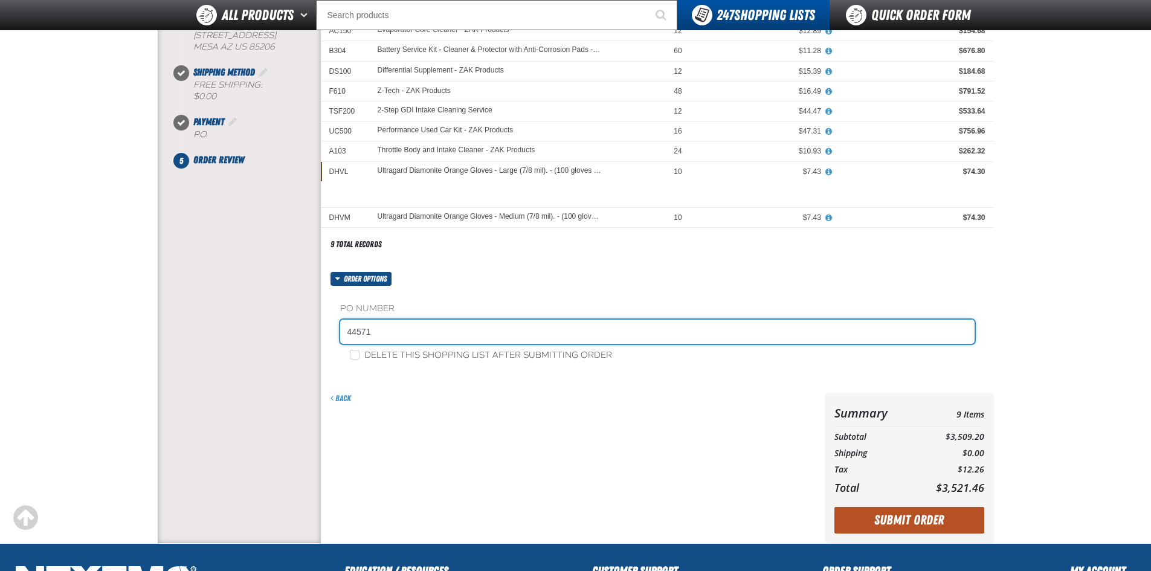
type input "44571"
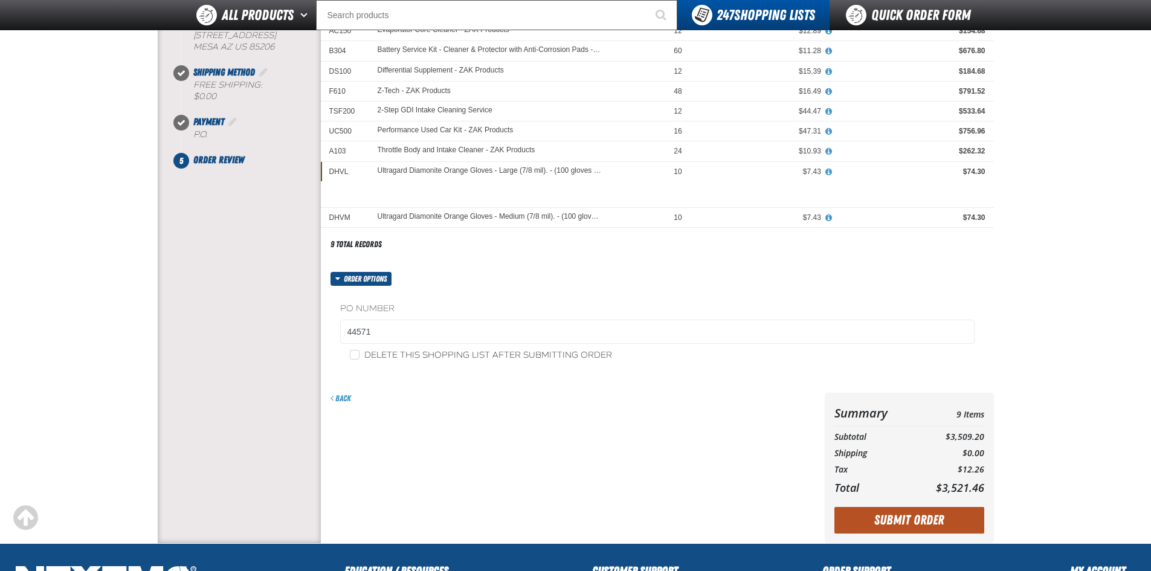
click at [896, 517] on button "Submit Order" at bounding box center [909, 520] width 150 height 27
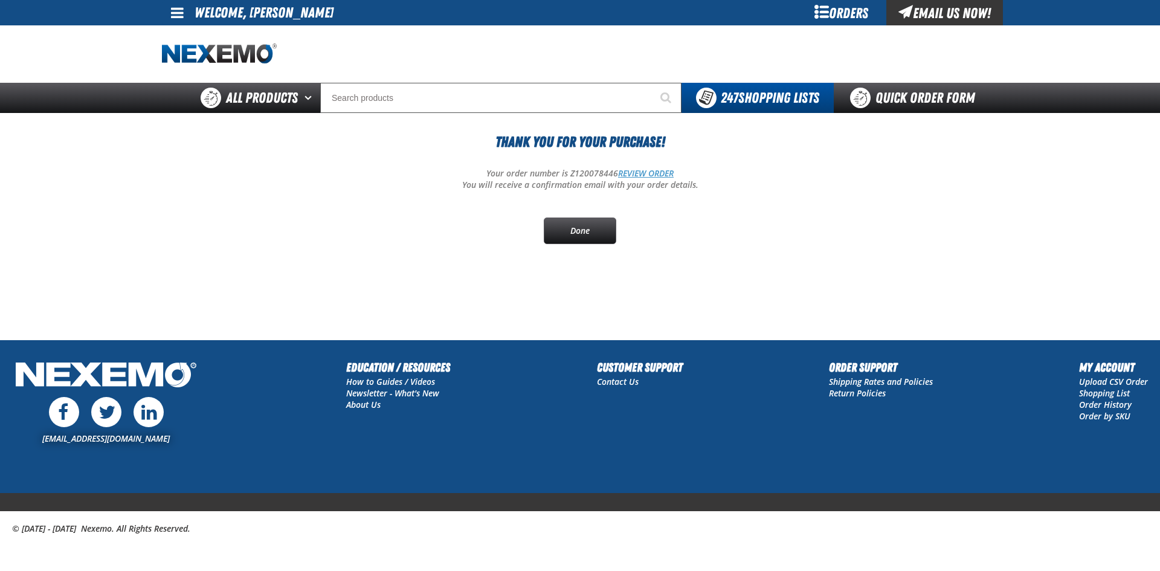
click at [646, 175] on link "REVIEW ORDER" at bounding box center [646, 172] width 56 height 11
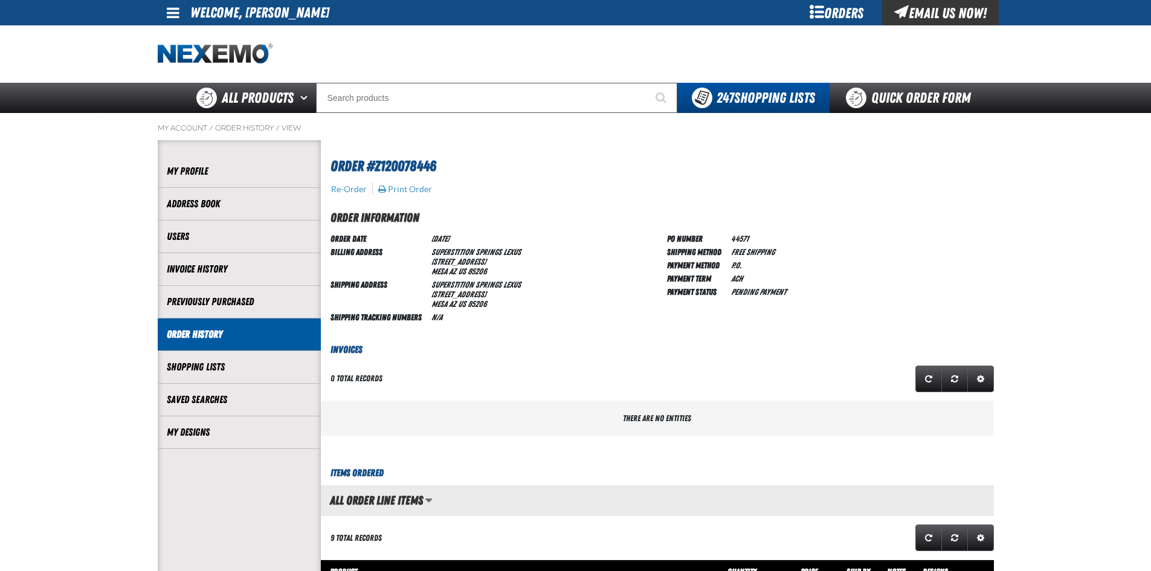
click at [846, 9] on div "Orders" at bounding box center [837, 12] width 91 height 25
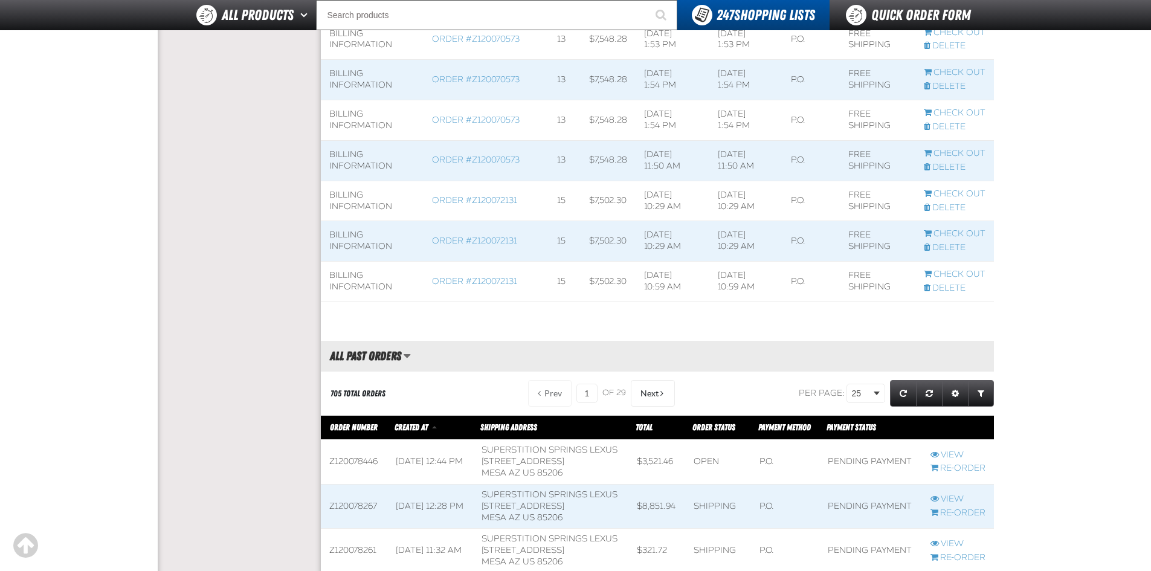
scroll to position [786, 0]
